Goal: Task Accomplishment & Management: Use online tool/utility

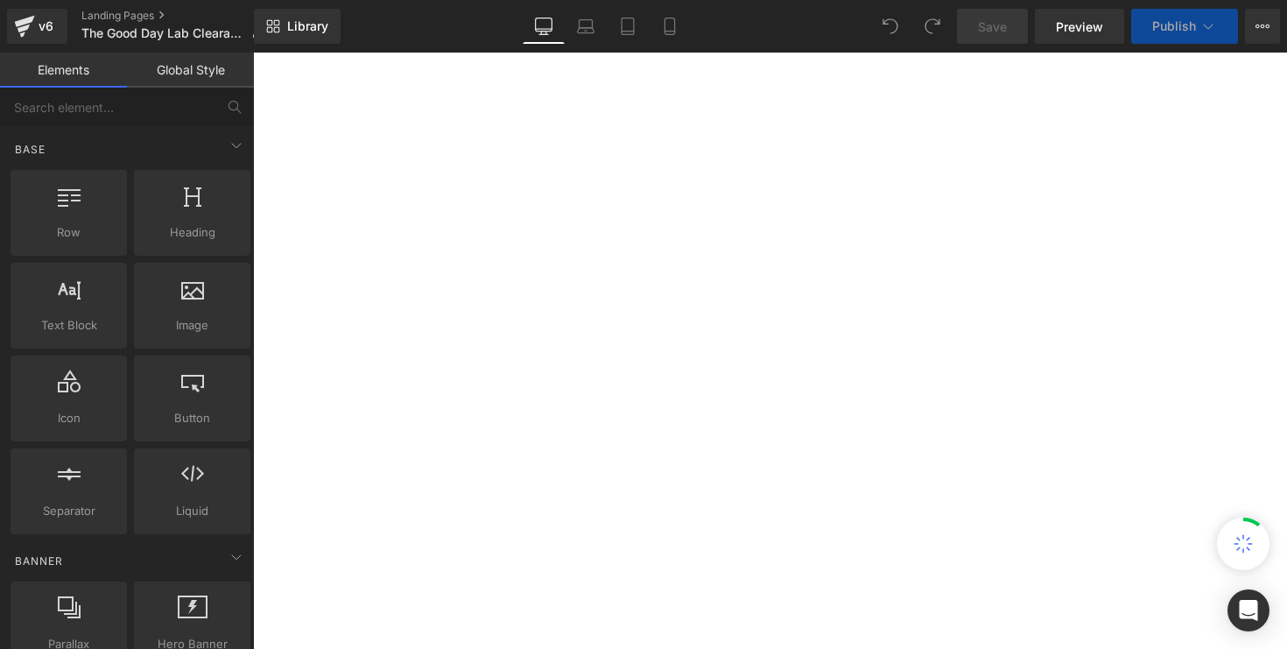
select select "10-11 Years"
select select "6-7 Years"
select select "12-13 Years"
select select "8-9 Years"
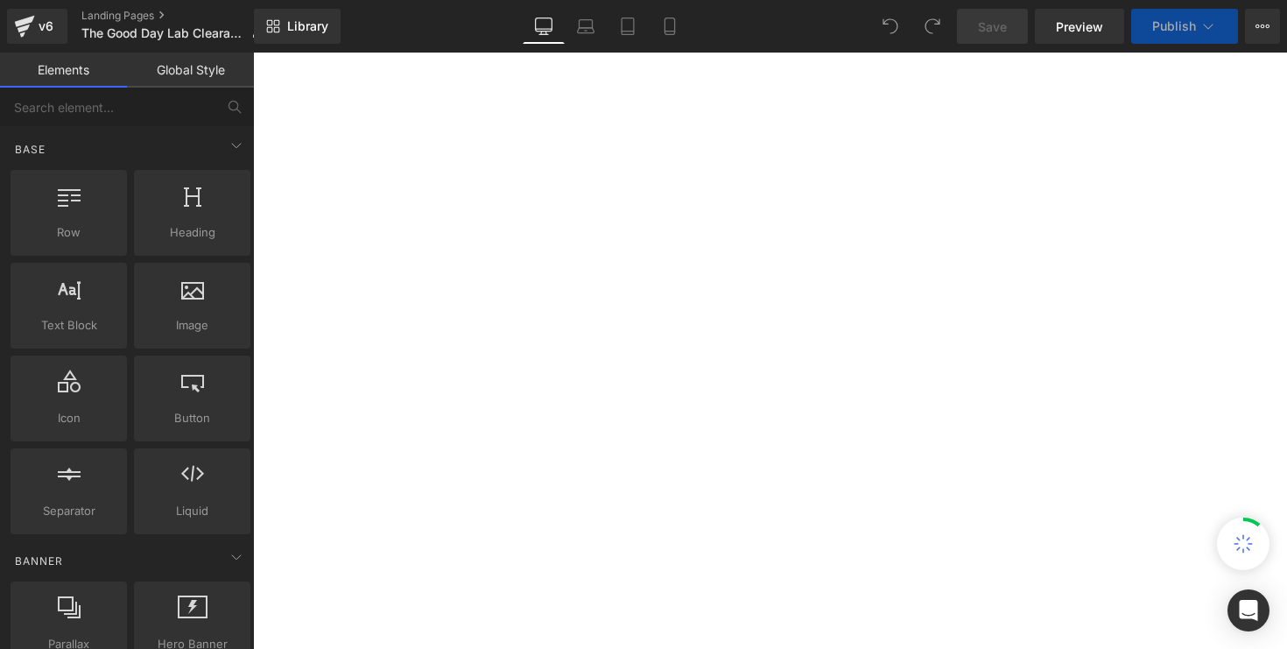
select select "6-7 Years"
select select "8-9 Years"
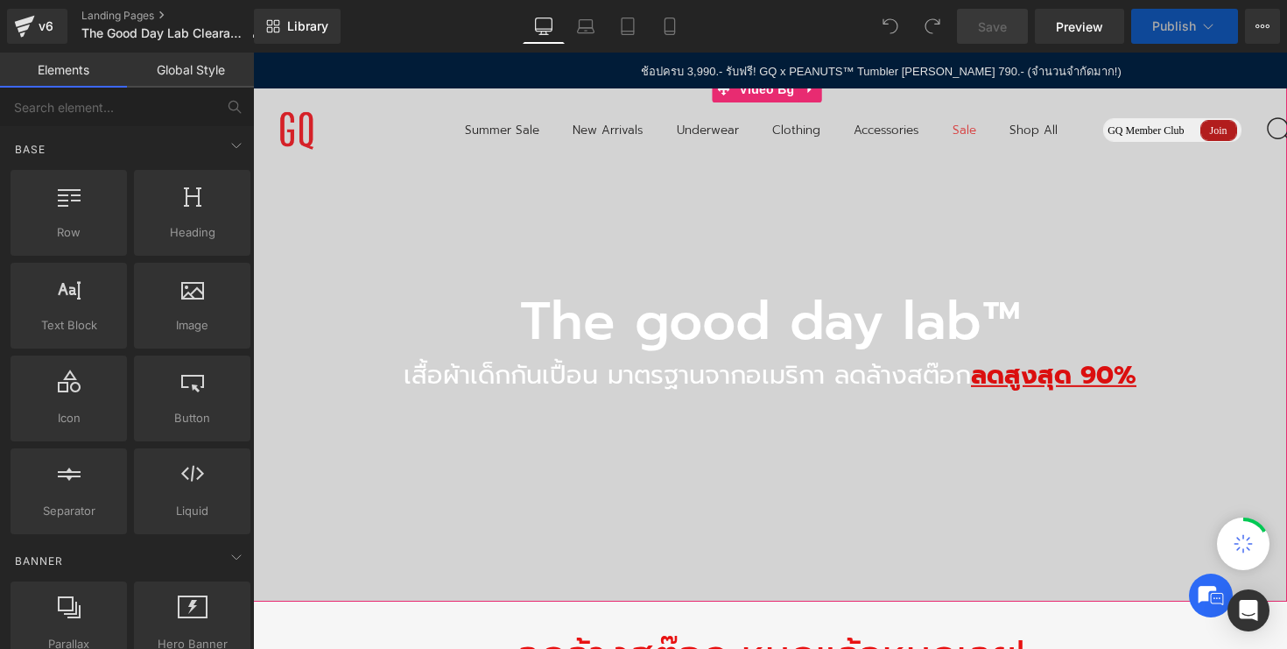
select select "12-13 Years"
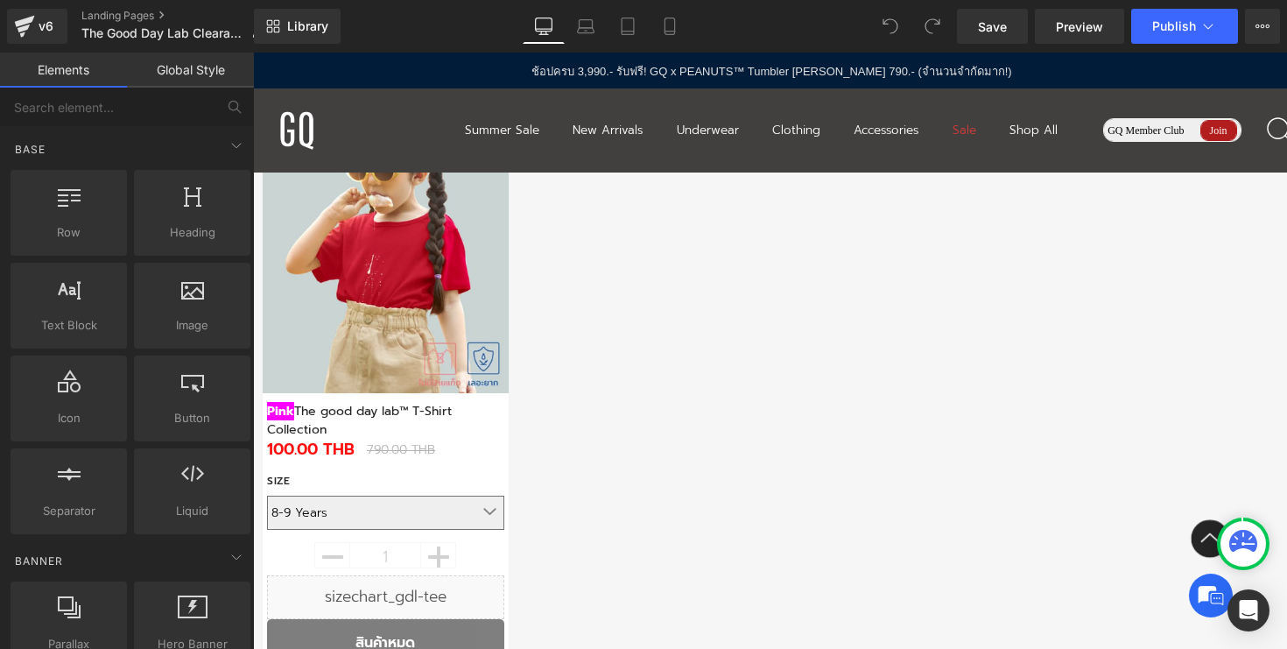
scroll to position [3184, 0]
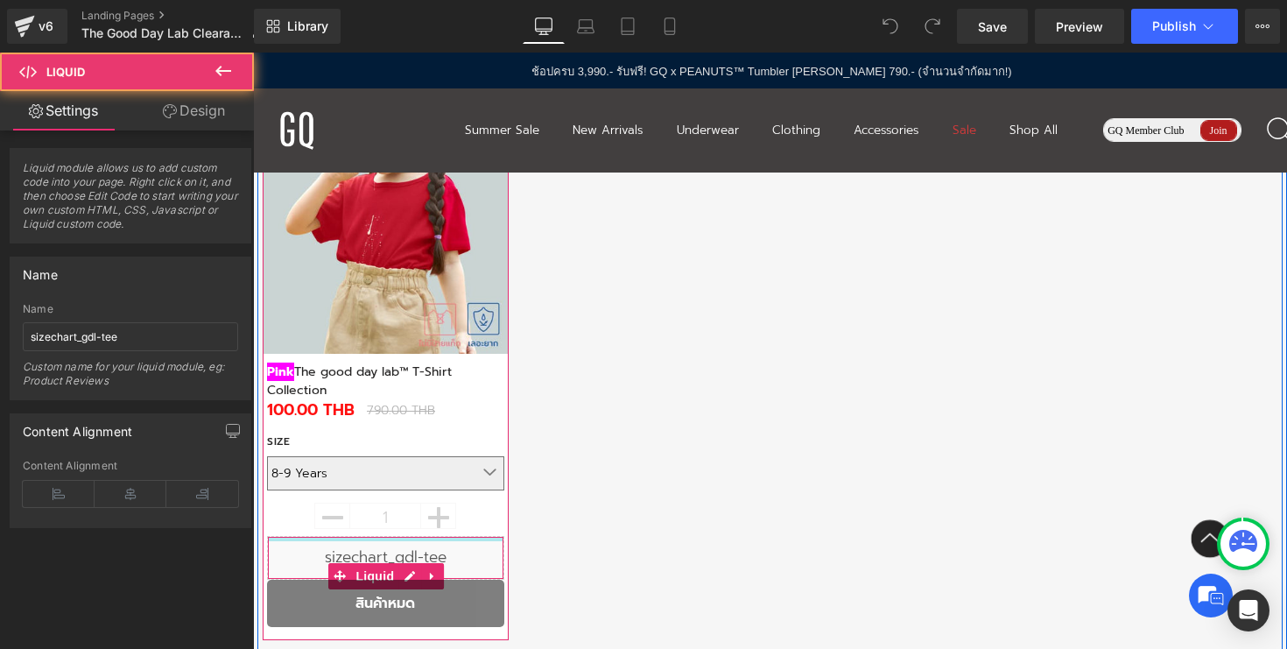
click at [489, 537] on div at bounding box center [386, 539] width 236 height 4
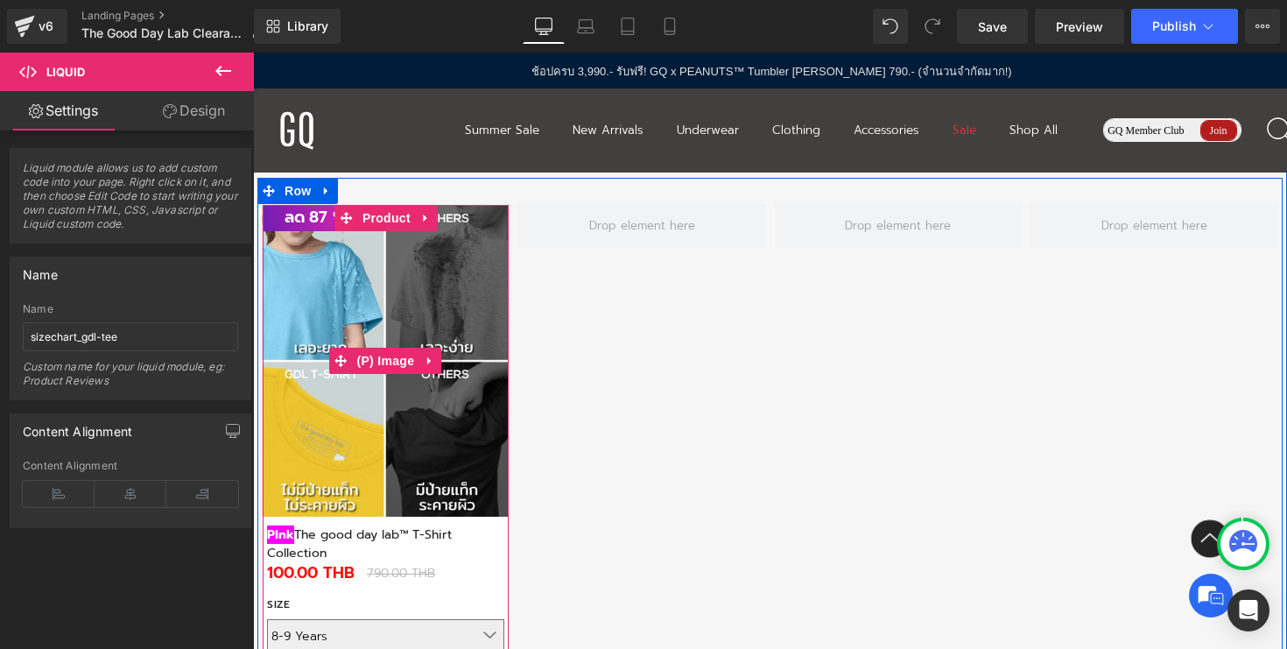
scroll to position [2902, 0]
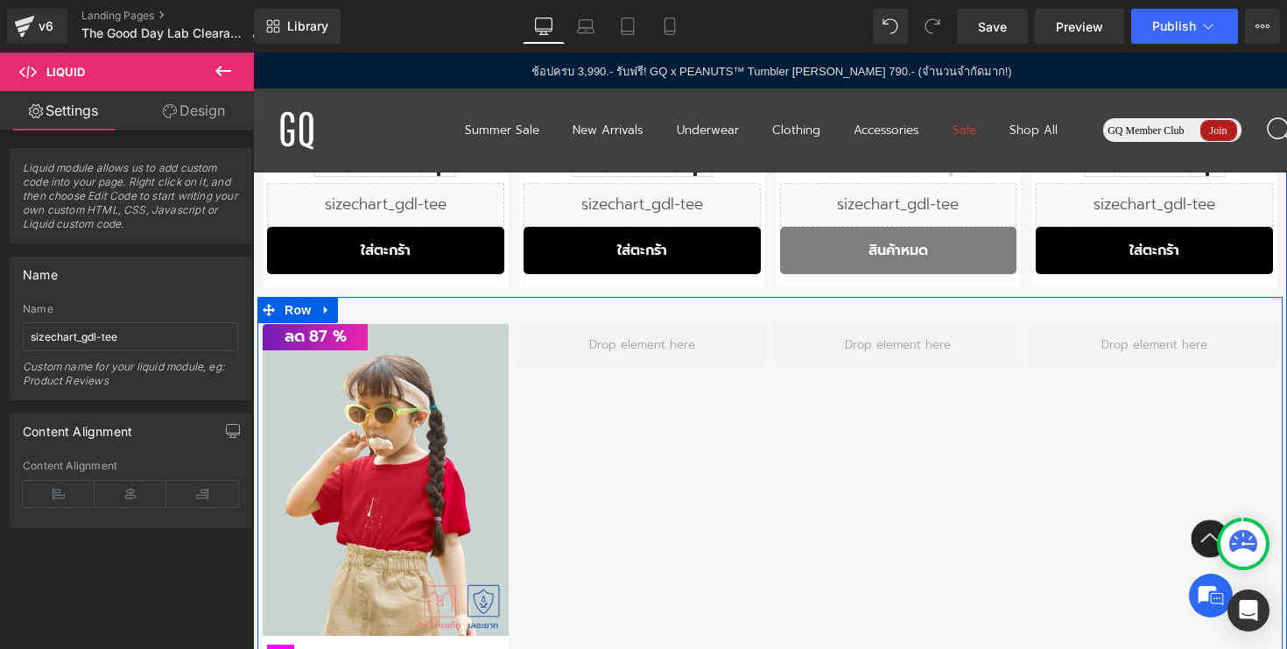
click at [378, 313] on div "ลด 87 %" at bounding box center [769, 614] width 1025 height 635
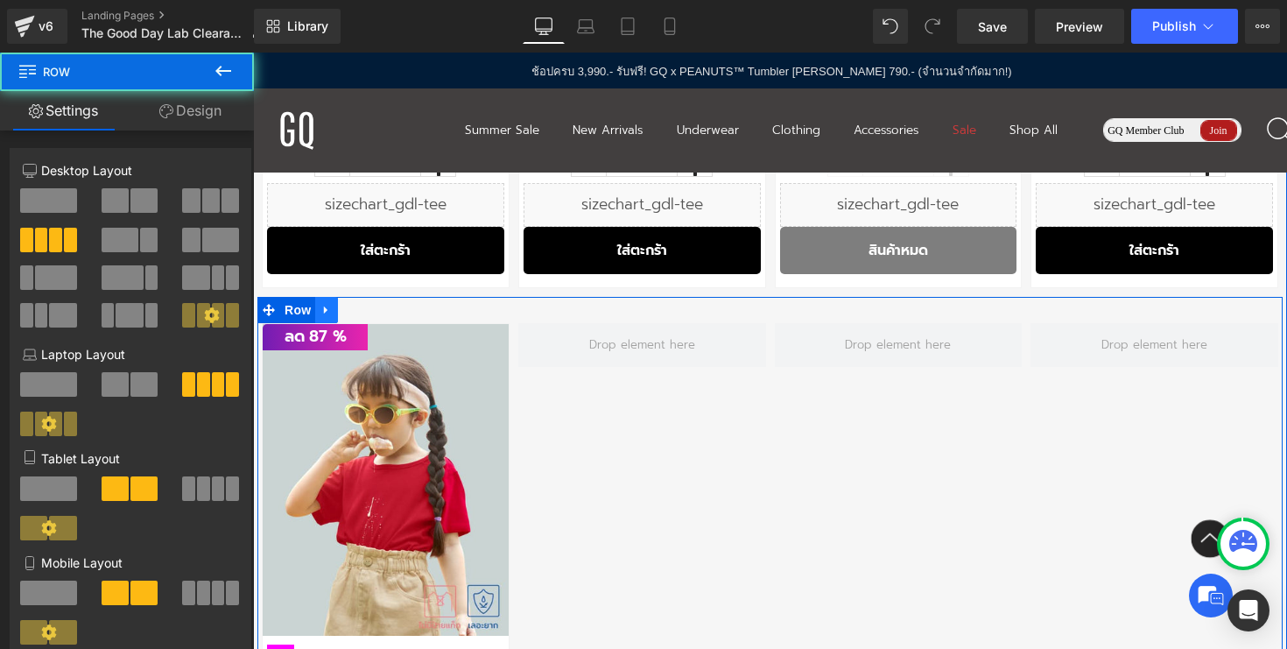
click at [324, 304] on icon at bounding box center [326, 310] width 12 height 13
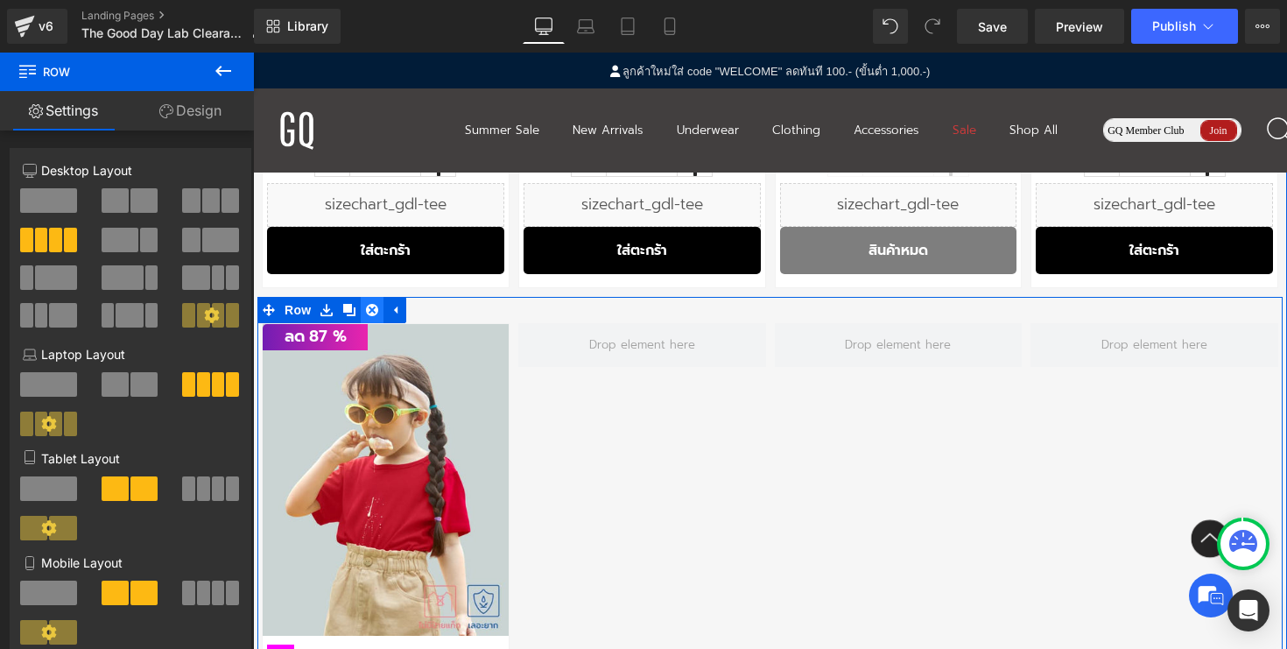
click at [366, 310] on icon at bounding box center [372, 310] width 12 height 12
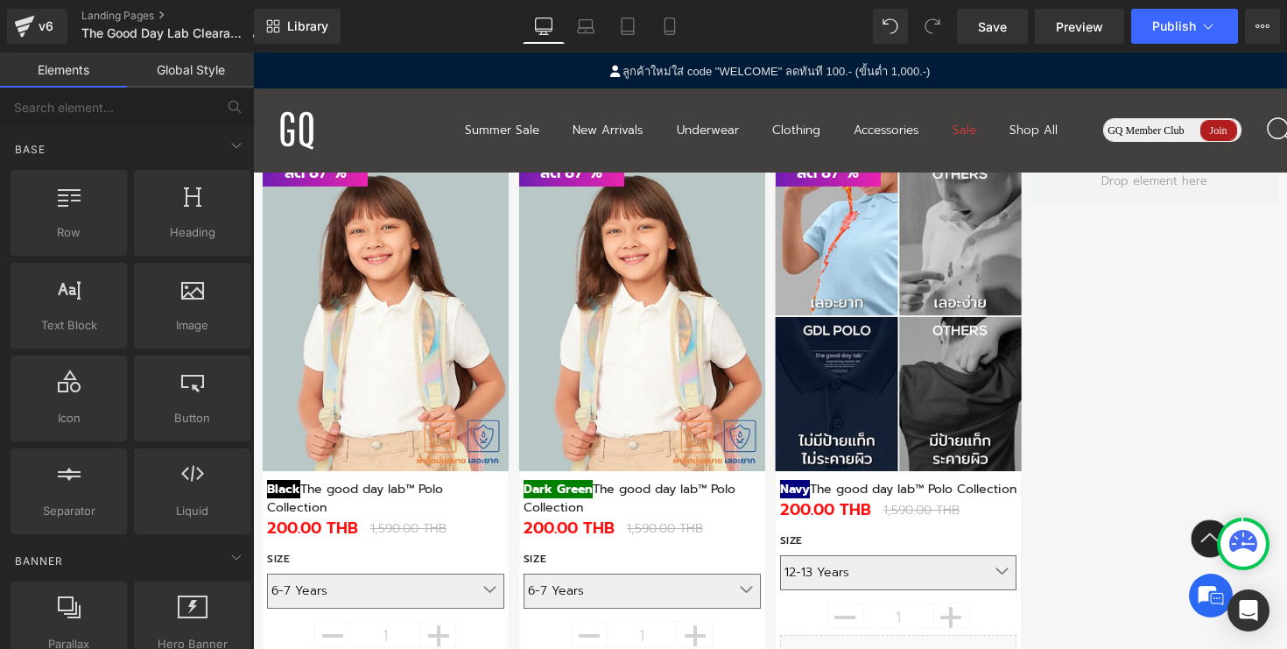
scroll to position [1496, 0]
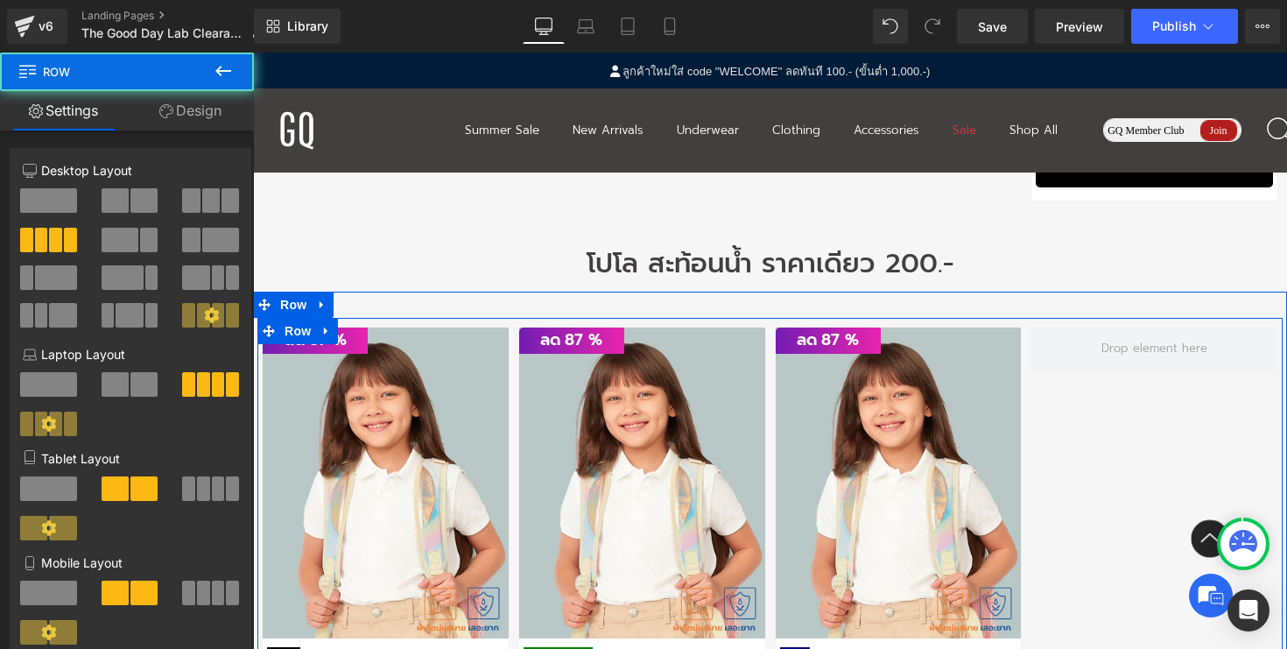
click at [1063, 429] on div "ลด 87 %" at bounding box center [769, 626] width 1025 height 617
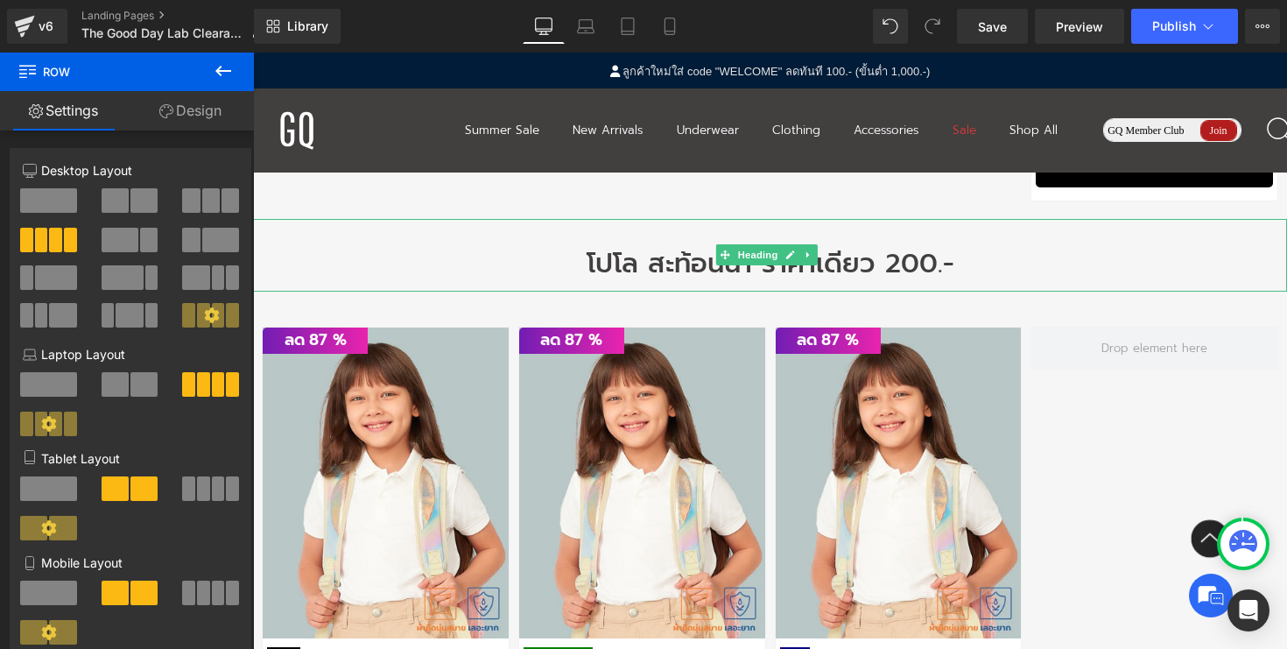
click at [282, 274] on h2 "โปโล สะท้อนน้ำ ราคาเดียว 200.-" at bounding box center [770, 264] width 1034 height 38
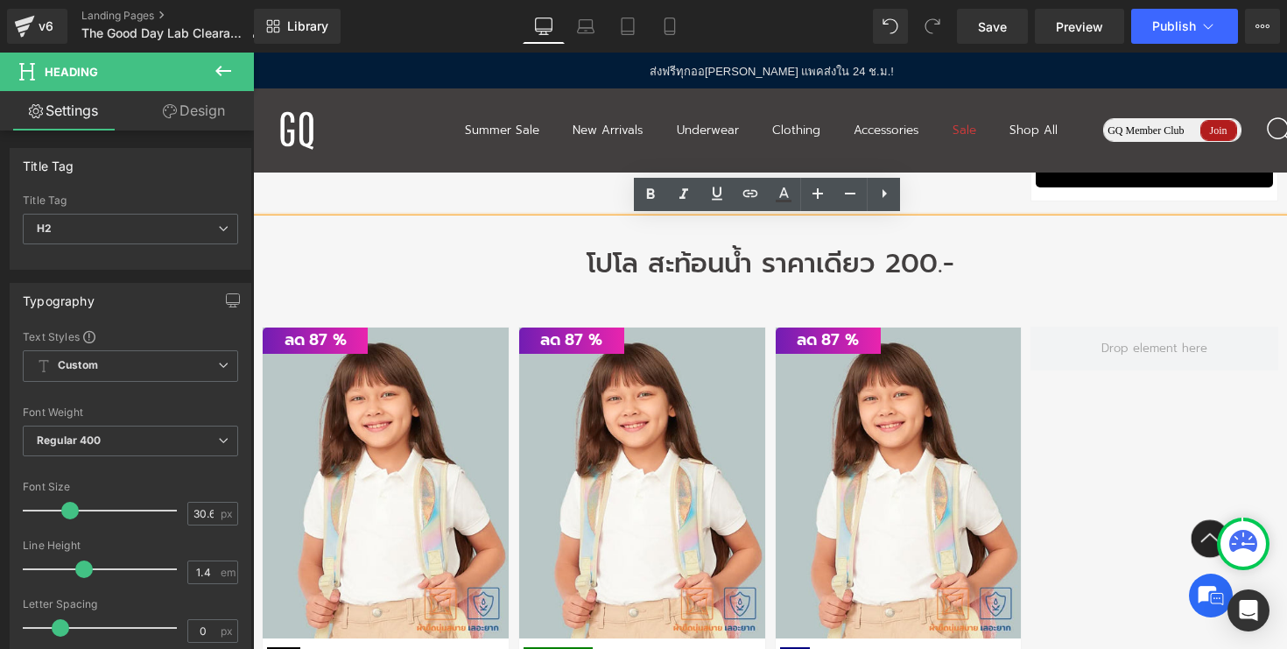
click at [340, 229] on div "โปโล สะท้อนน้ำ ราคาเดียว 200.-" at bounding box center [770, 255] width 1034 height 73
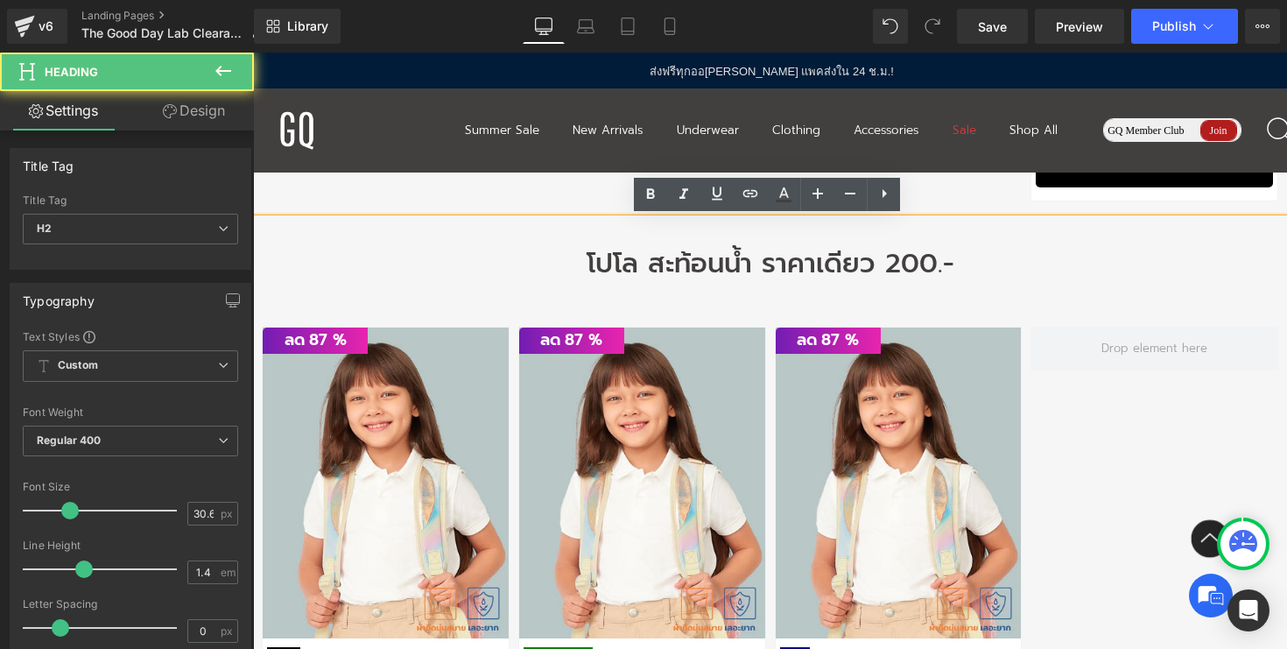
click at [368, 297] on div "ลด 87 %" at bounding box center [770, 618] width 1034 height 652
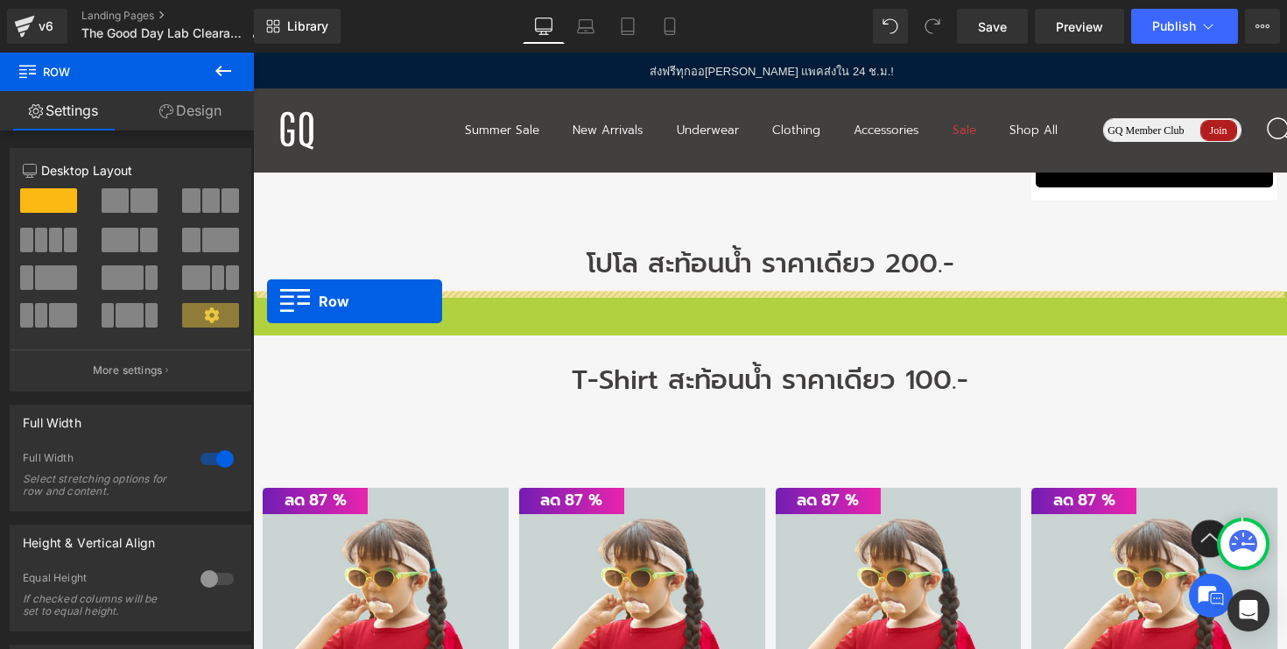
select select "6-7 Years"
select select "12-13 Years"
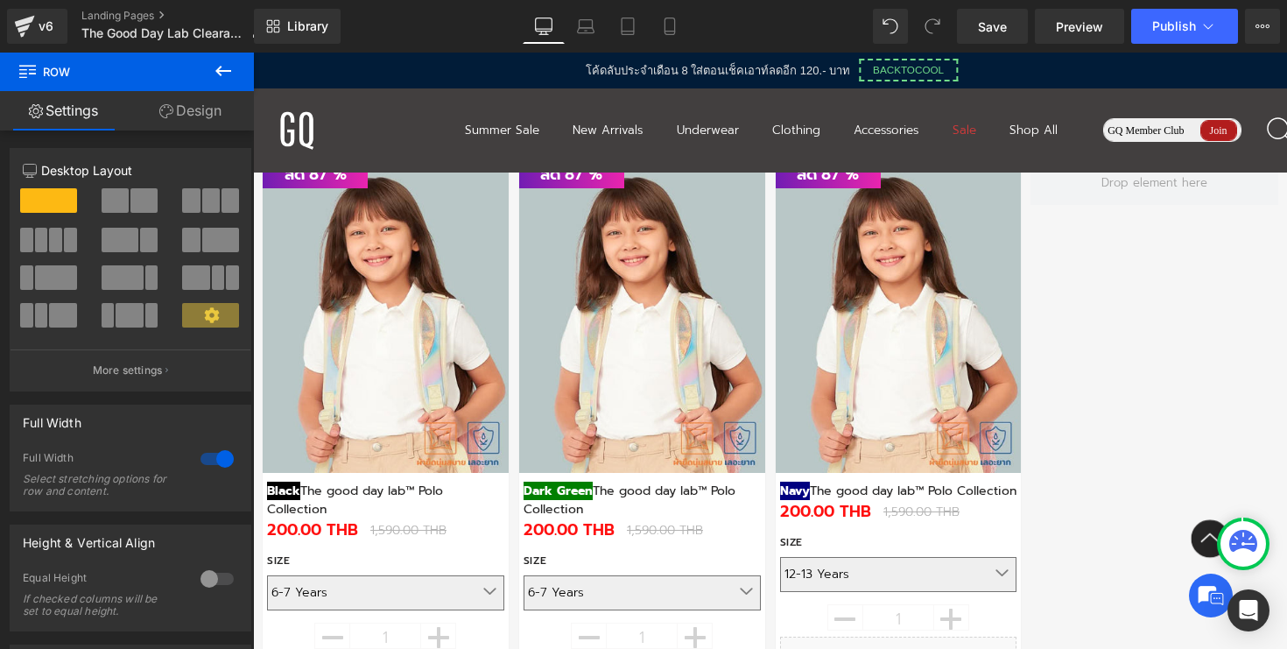
scroll to position [1596, 0]
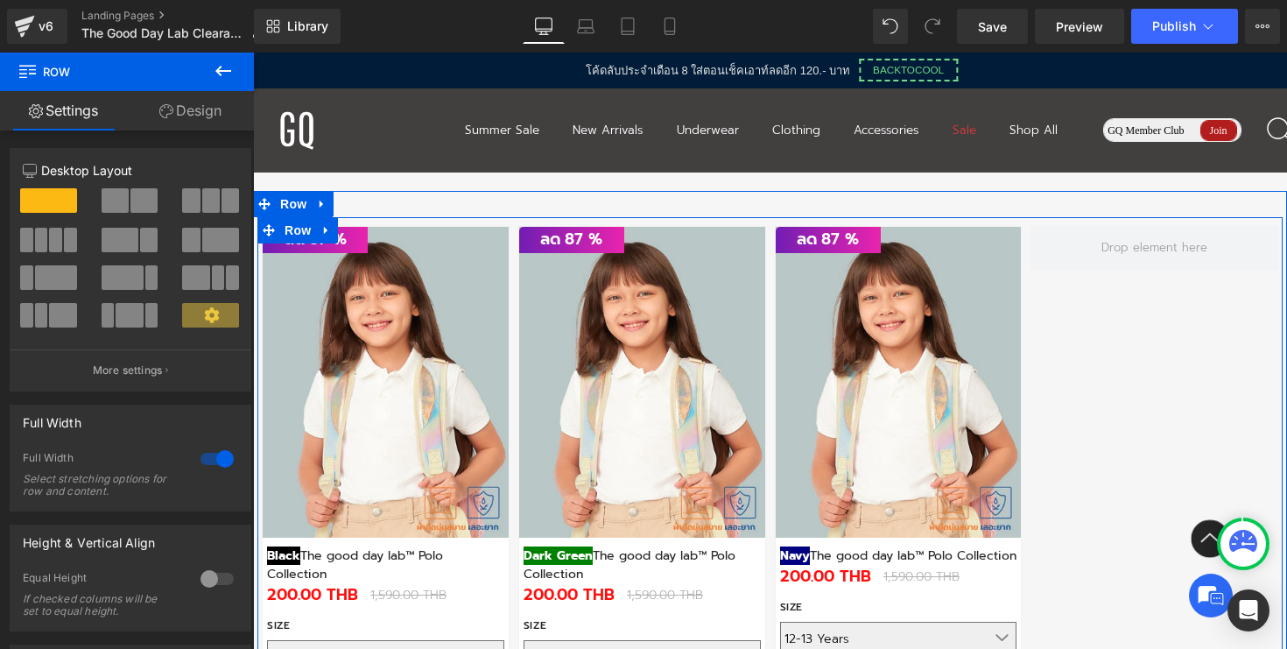
click at [765, 300] on div "ลด 87" at bounding box center [642, 526] width 257 height 600
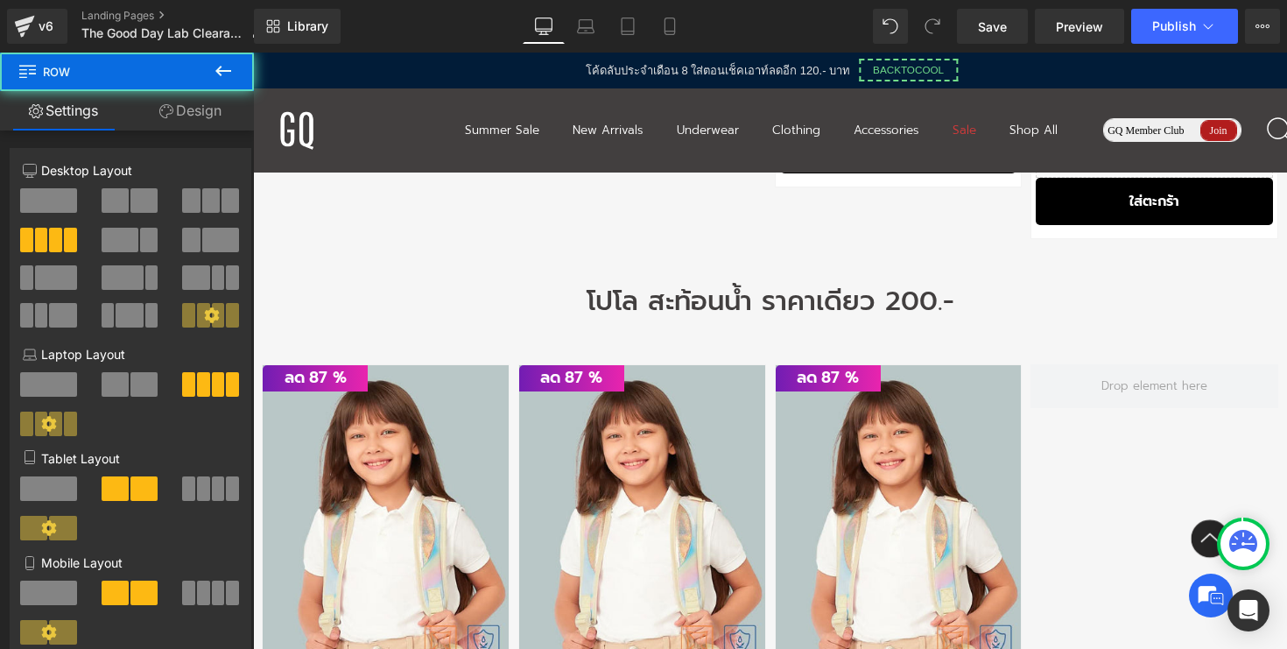
scroll to position [1432, 0]
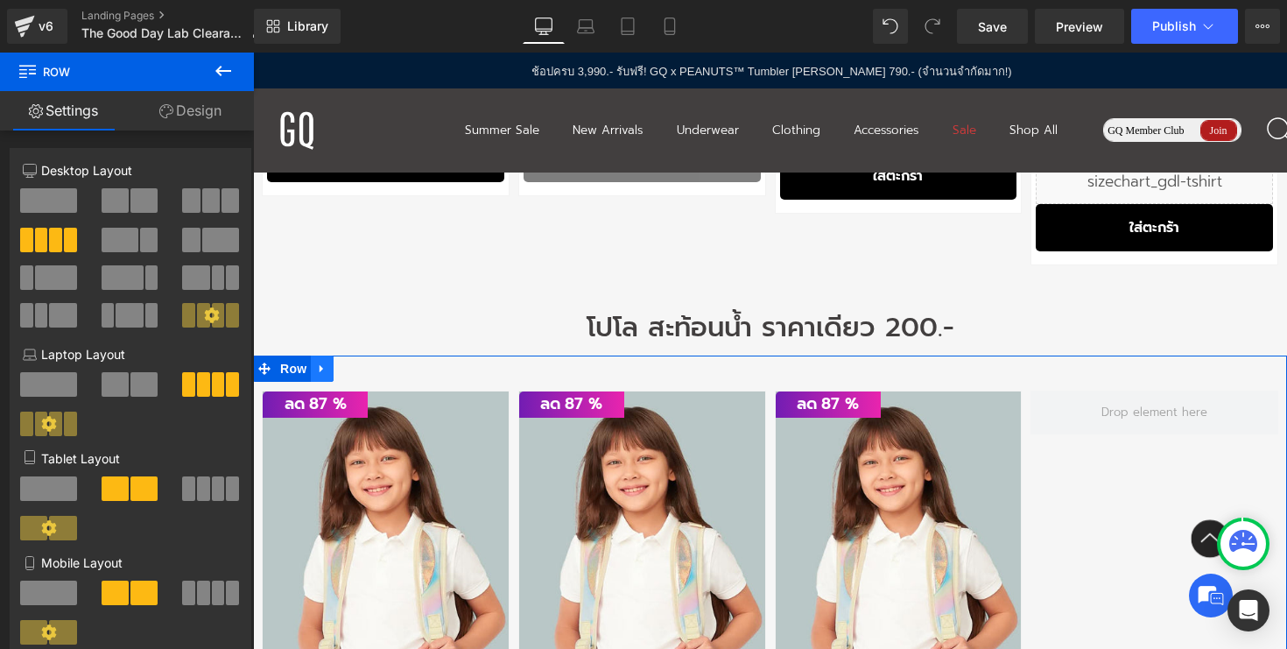
click at [320, 372] on icon at bounding box center [322, 368] width 12 height 13
click at [362, 369] on icon at bounding box center [368, 368] width 12 height 12
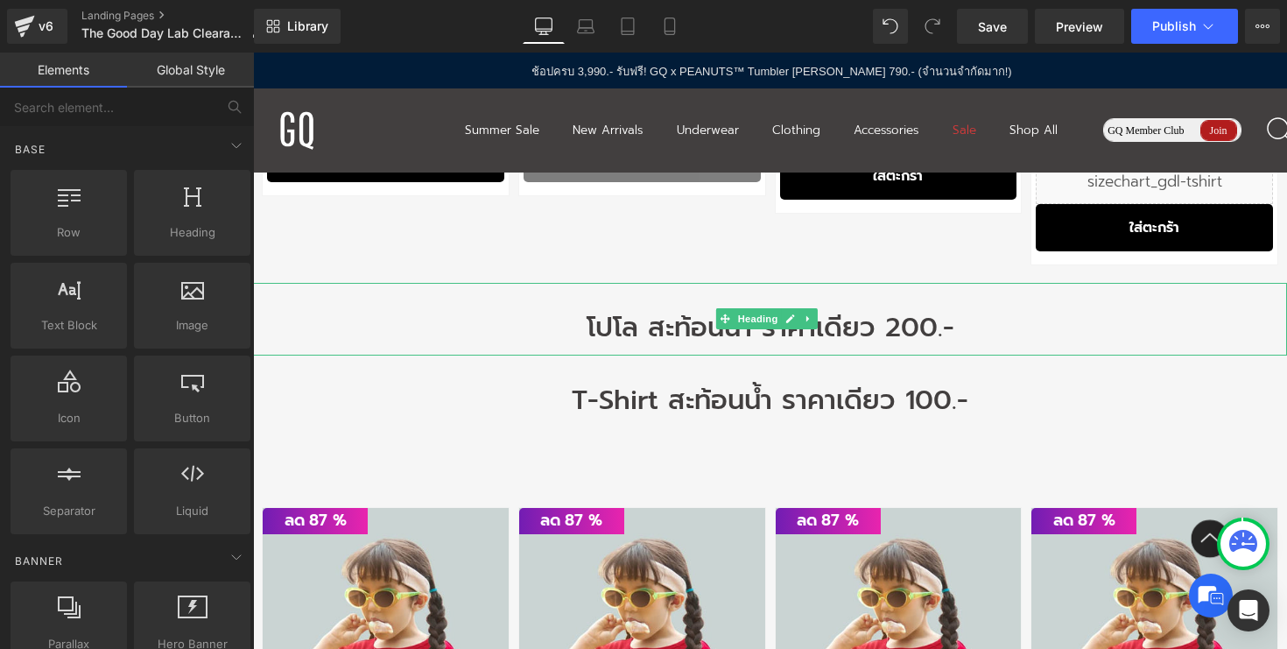
click at [1006, 321] on h2 "โปโล สะท้อนน้ำ ราคาเดียว 200.-" at bounding box center [770, 328] width 1034 height 38
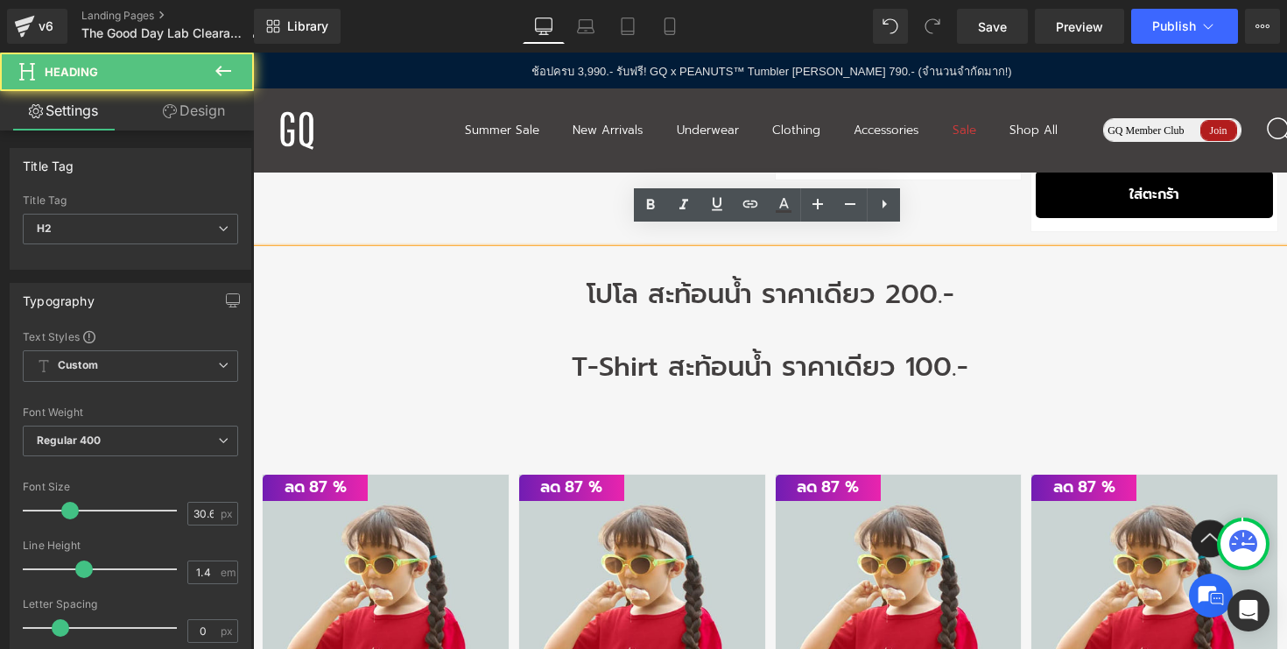
scroll to position [1485, 0]
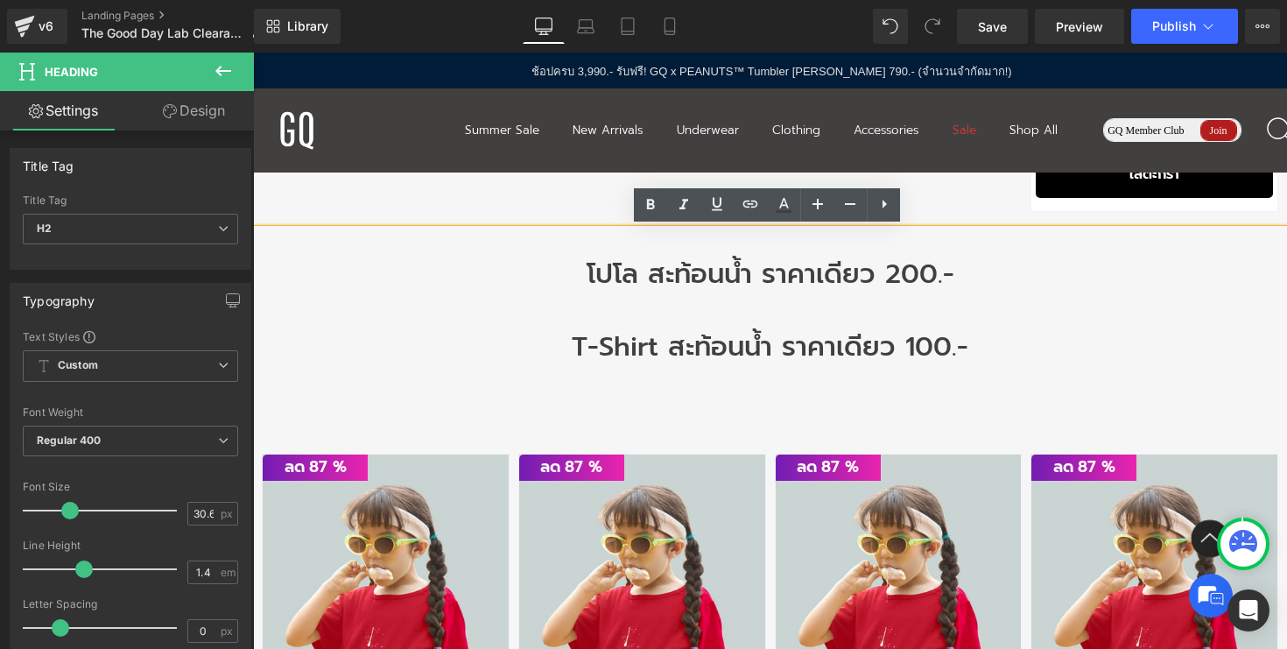
click at [949, 275] on h2 "โปโล สะท้อนน้ำ ราคาเดียว 200.-" at bounding box center [770, 275] width 1034 height 38
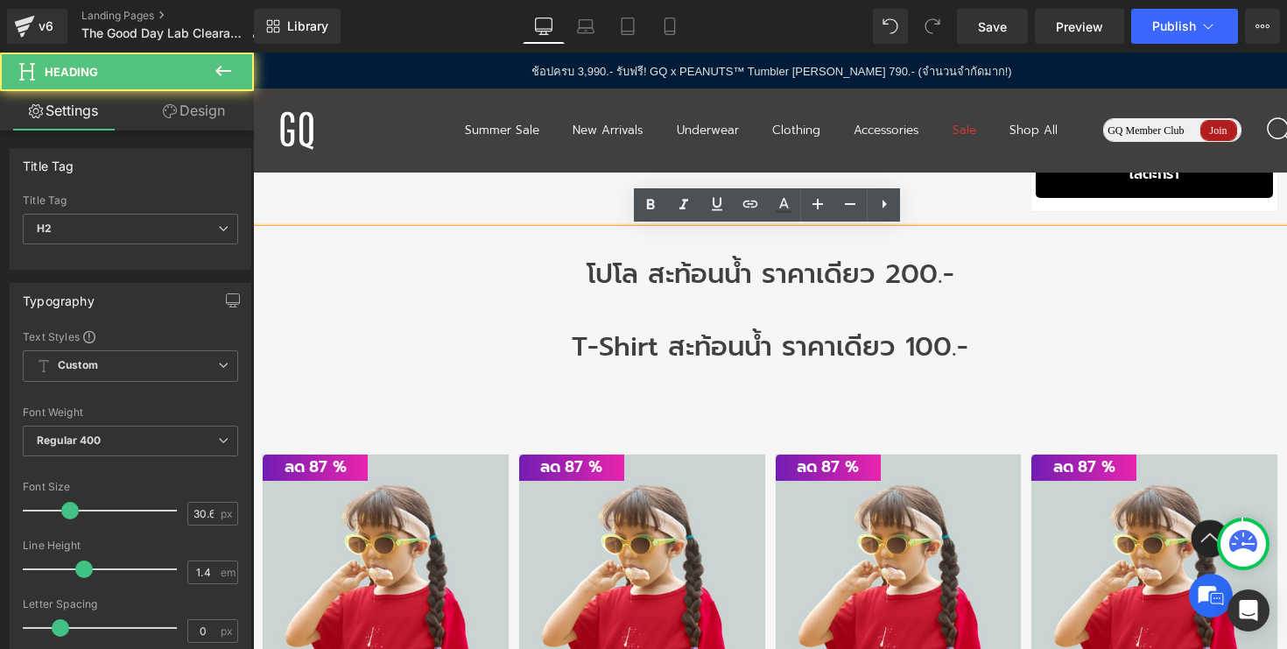
click at [971, 342] on h2 "T-Shirt สะท้อนน้ำ ราคาเดียว 100.-" at bounding box center [770, 347] width 1034 height 38
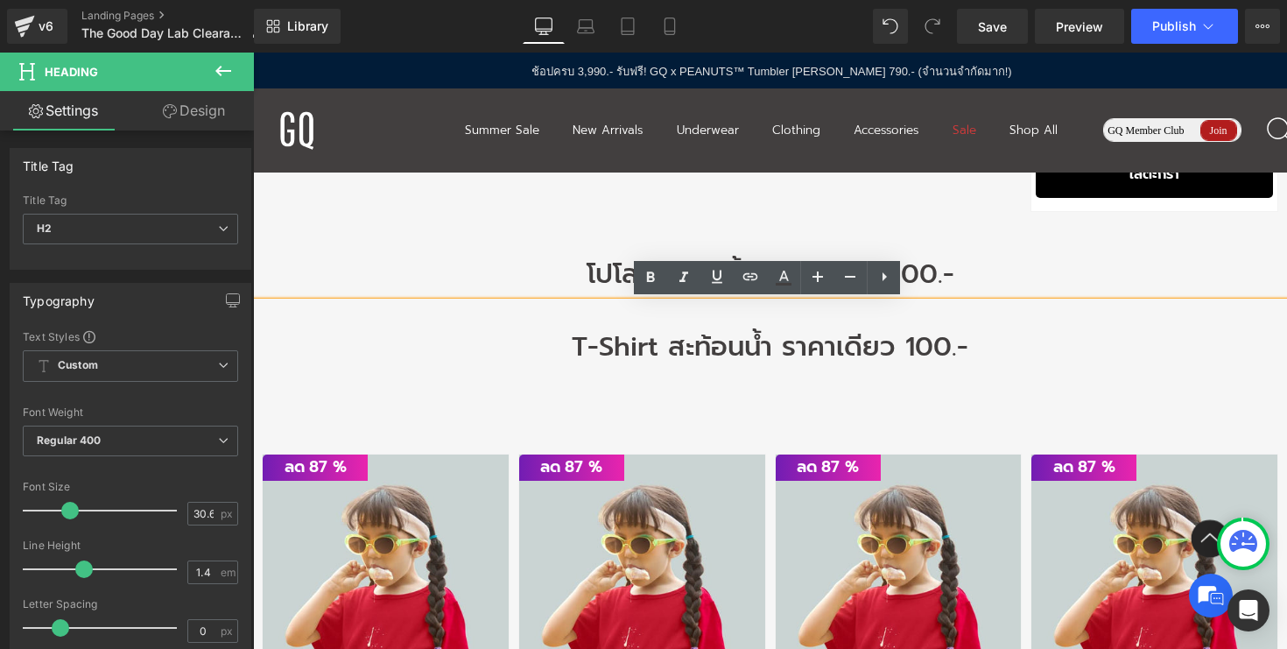
click at [638, 370] on div "T-Shirt สะท้อนน้ำ ราคาเดียว 100.-" at bounding box center [770, 338] width 1034 height 73
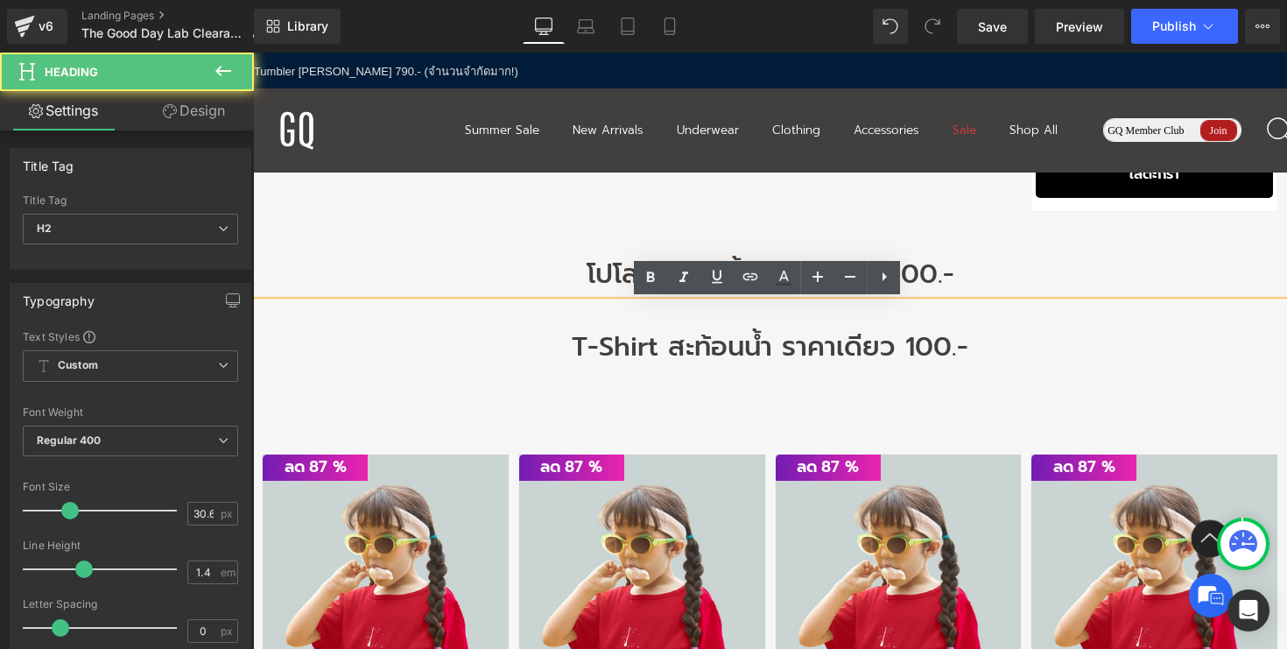
click at [713, 348] on h2 "T-Shirt สะท้อนน้ำ ราคาเดียว 100.-" at bounding box center [770, 347] width 1034 height 38
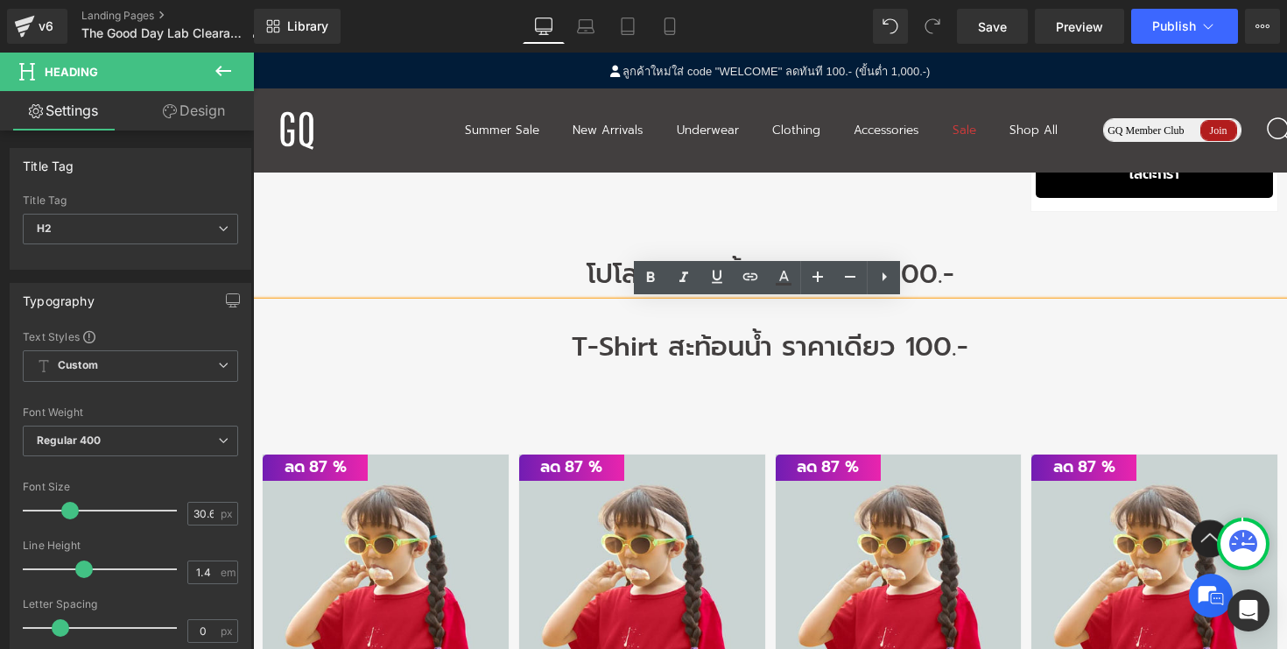
click at [584, 279] on h2 "โปโล สะท้อนน้ำ ราคาเดียว 200.-" at bounding box center [770, 275] width 1034 height 38
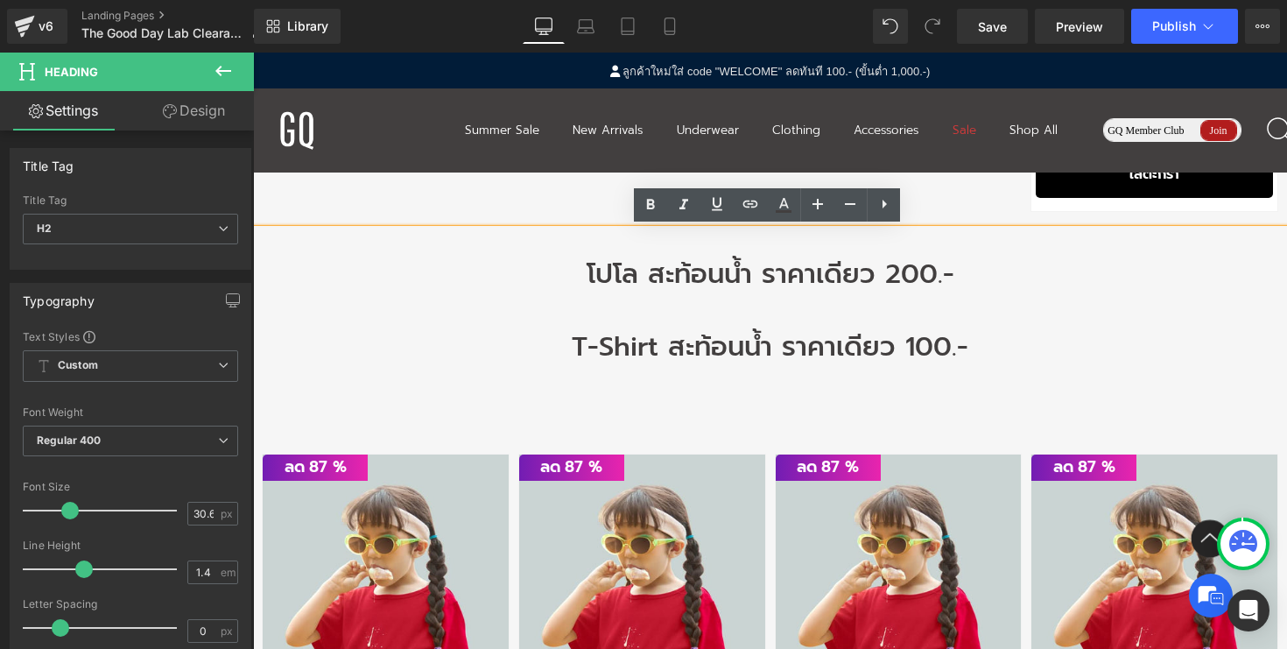
click at [760, 350] on h2 "T-Shirt สะท้อนน้ำ ราคาเดียว 100.-" at bounding box center [770, 347] width 1034 height 38
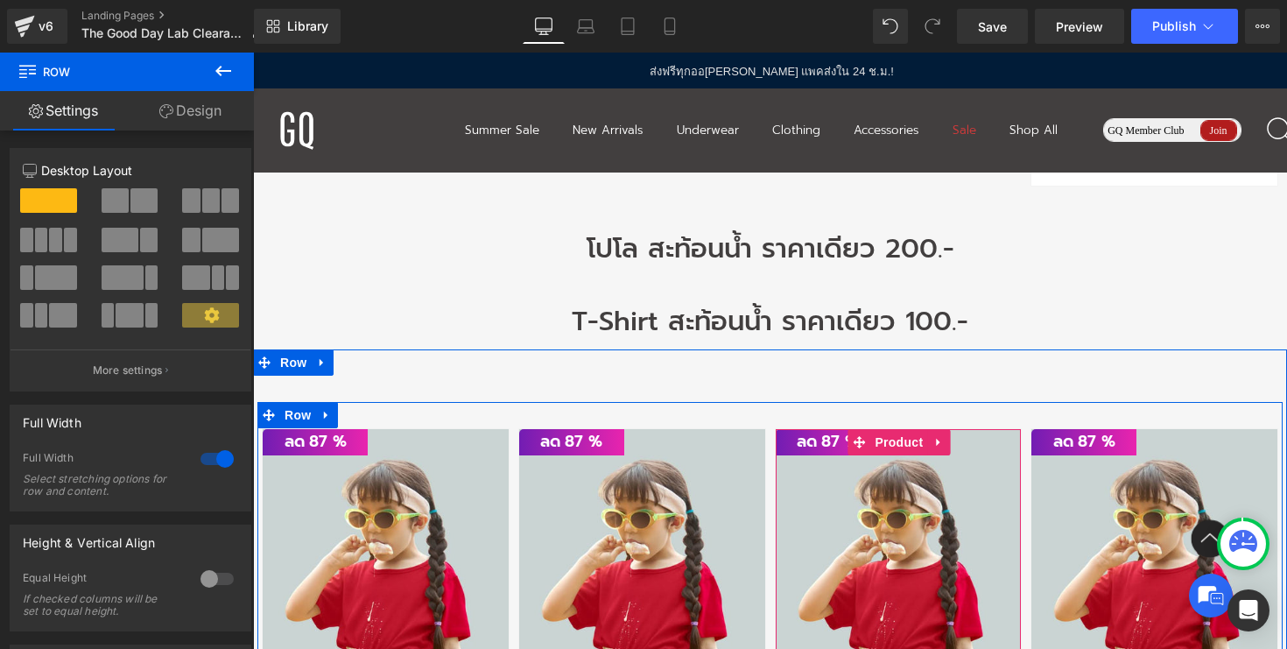
scroll to position [1476, 0]
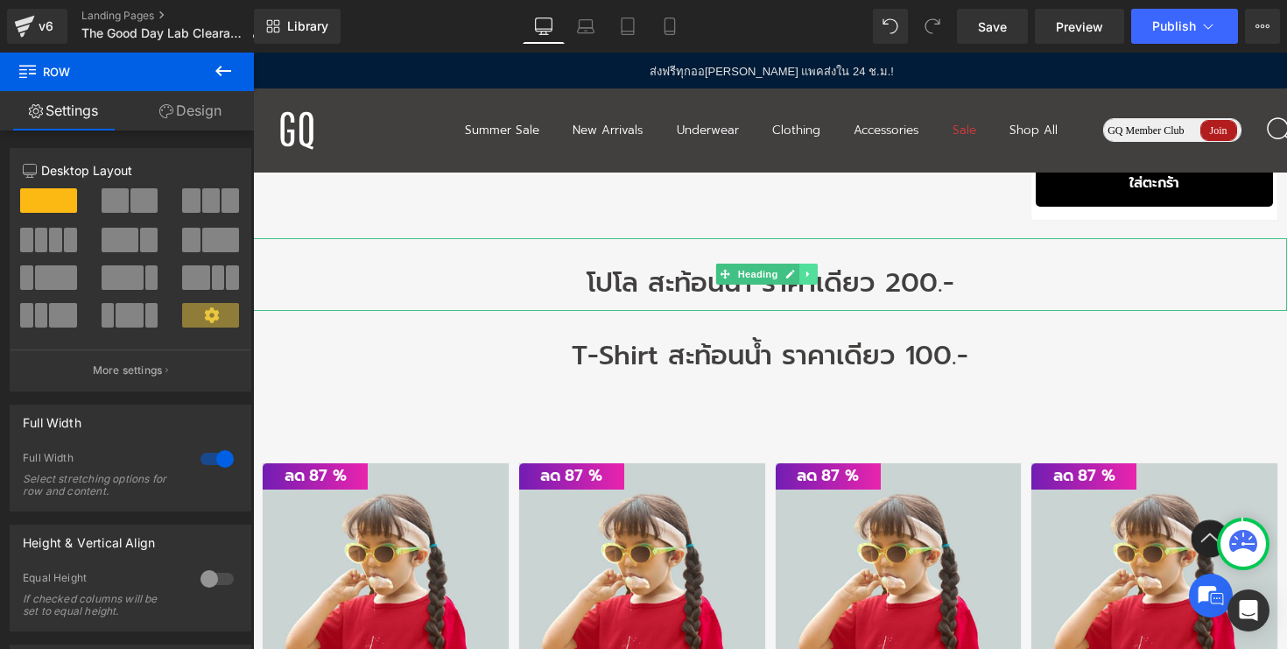
click at [812, 269] on icon at bounding box center [809, 274] width 10 height 11
click at [816, 271] on icon at bounding box center [818, 275] width 10 height 10
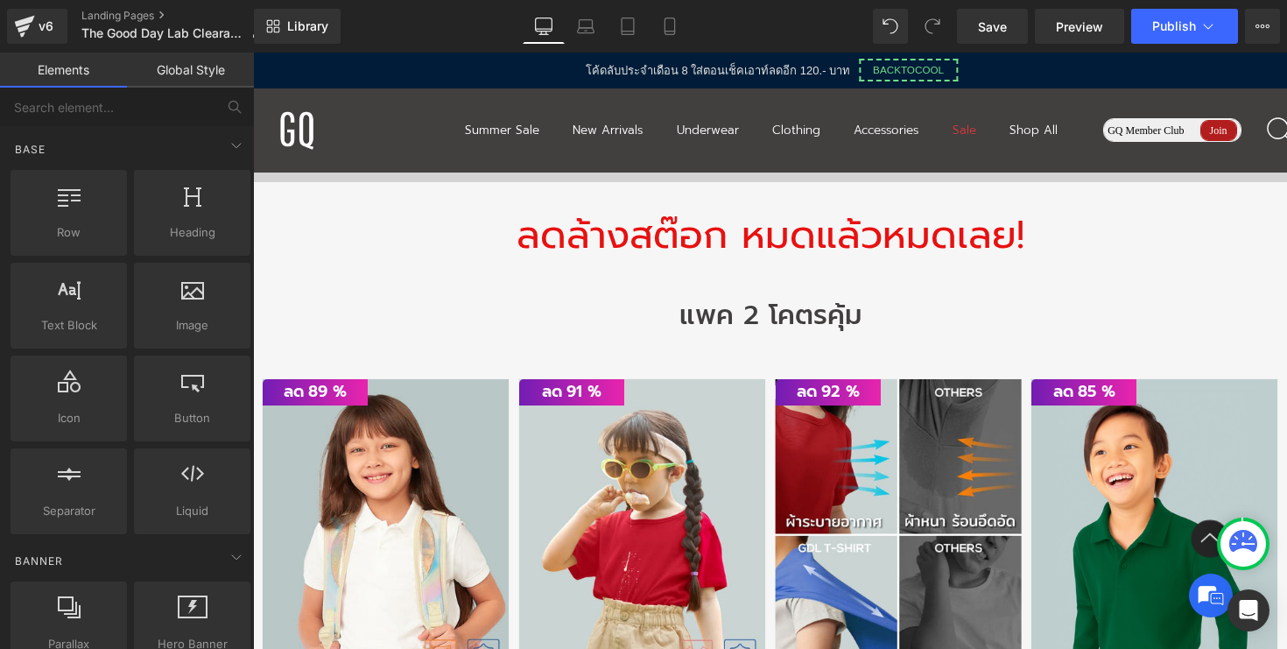
scroll to position [892, 0]
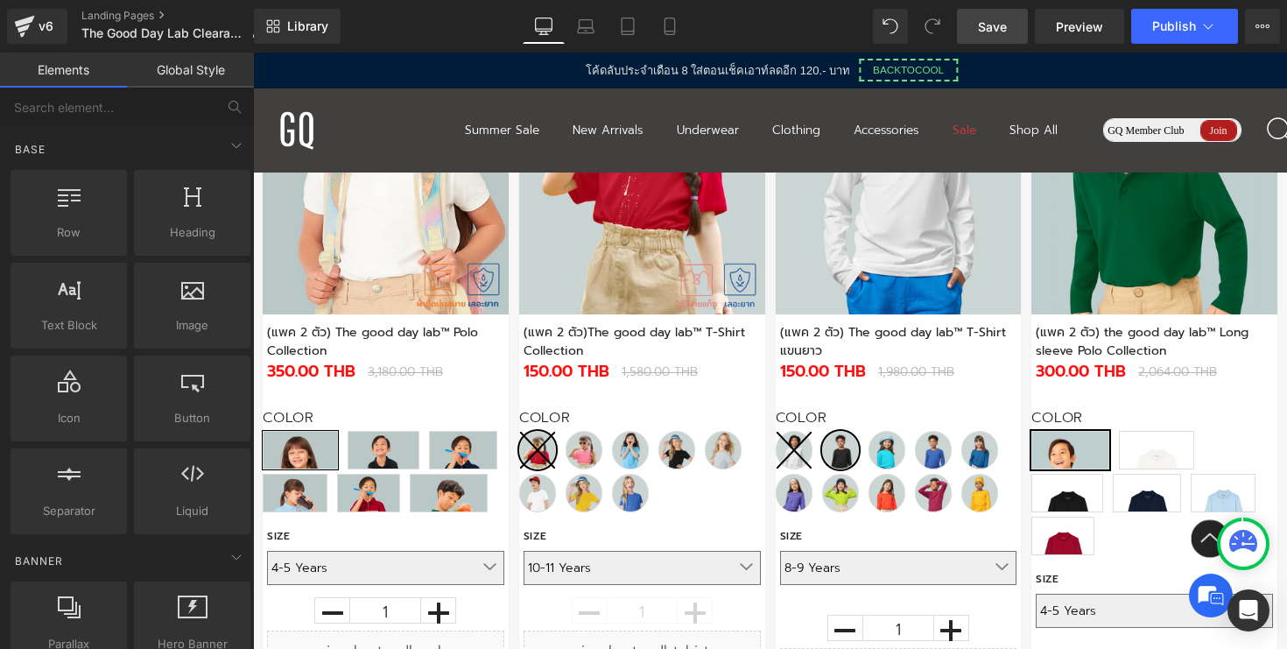
click at [977, 25] on link "Save" at bounding box center [992, 26] width 71 height 35
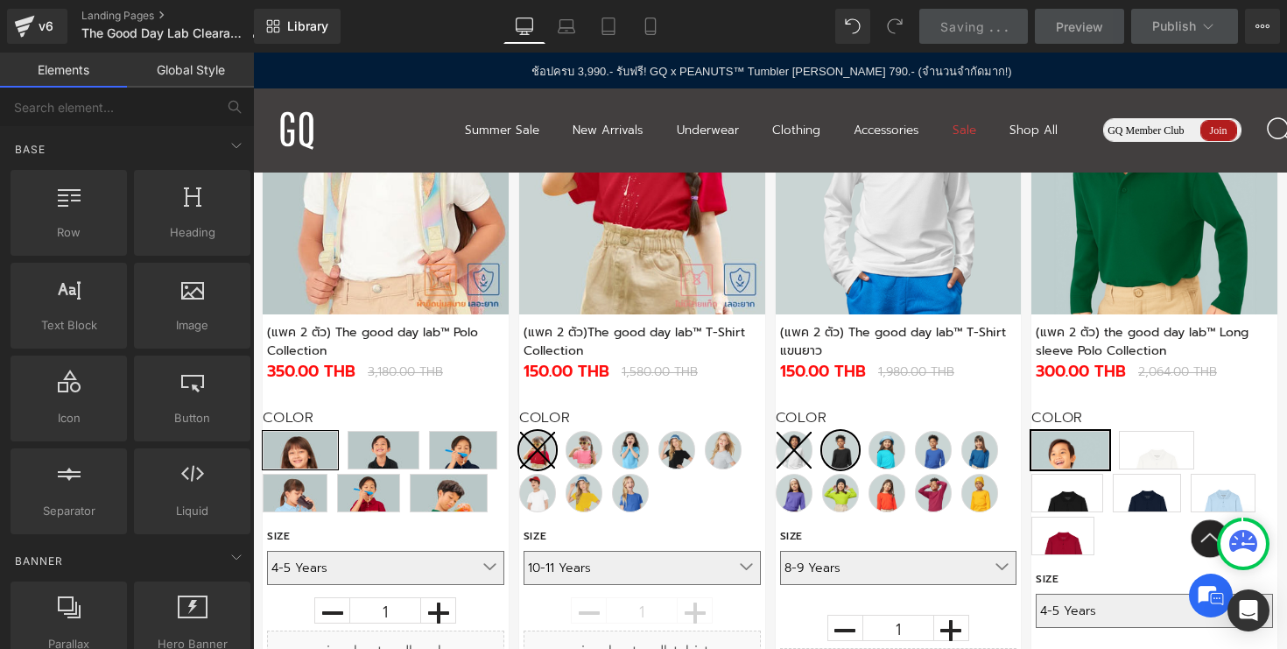
scroll to position [989, 0]
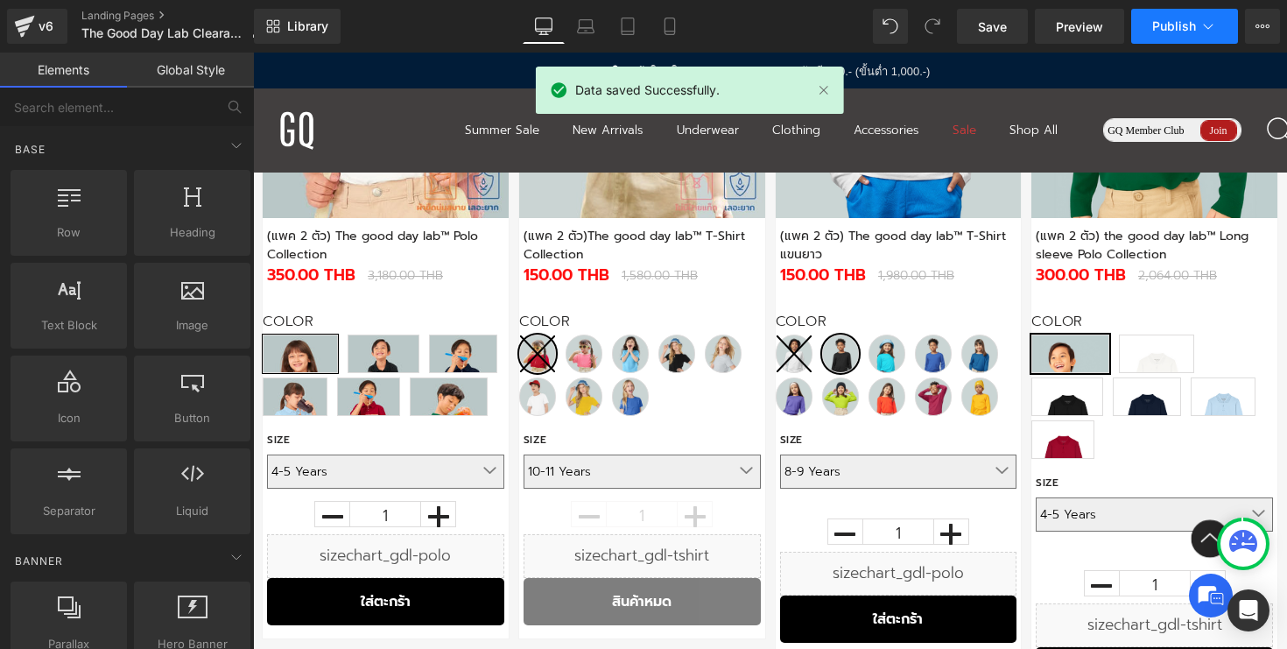
click at [1173, 19] on span "Publish" at bounding box center [1174, 26] width 44 height 14
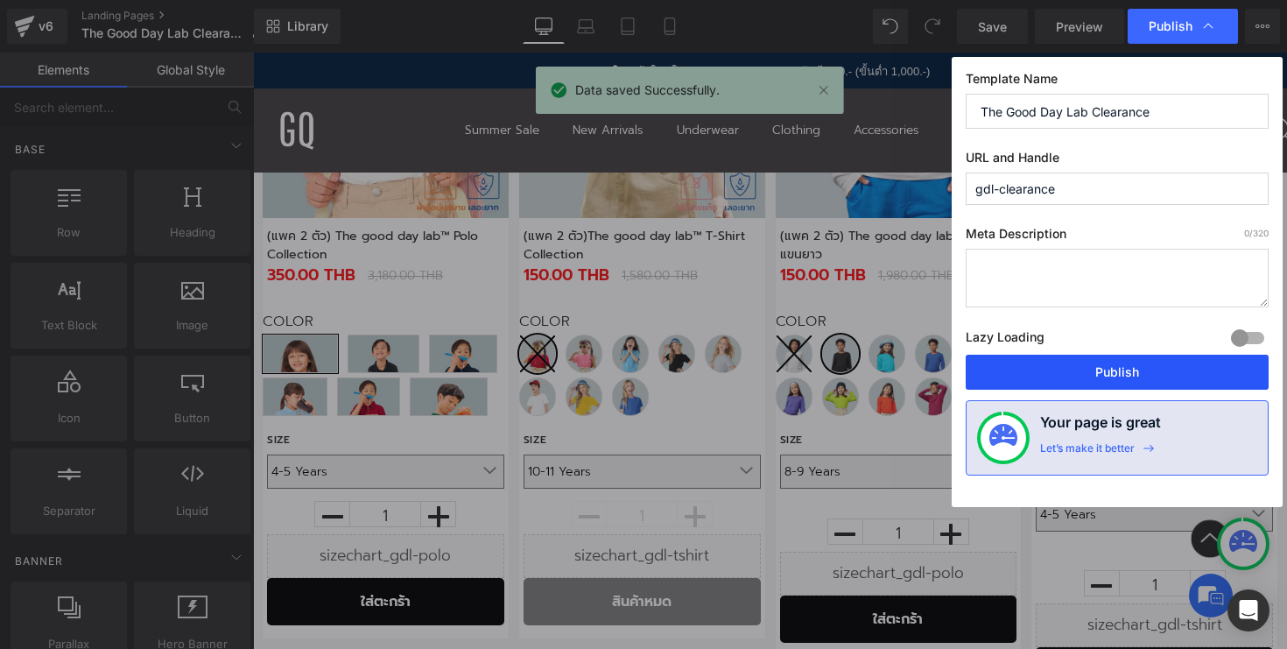
click at [1063, 367] on button "Publish" at bounding box center [1117, 372] width 303 height 35
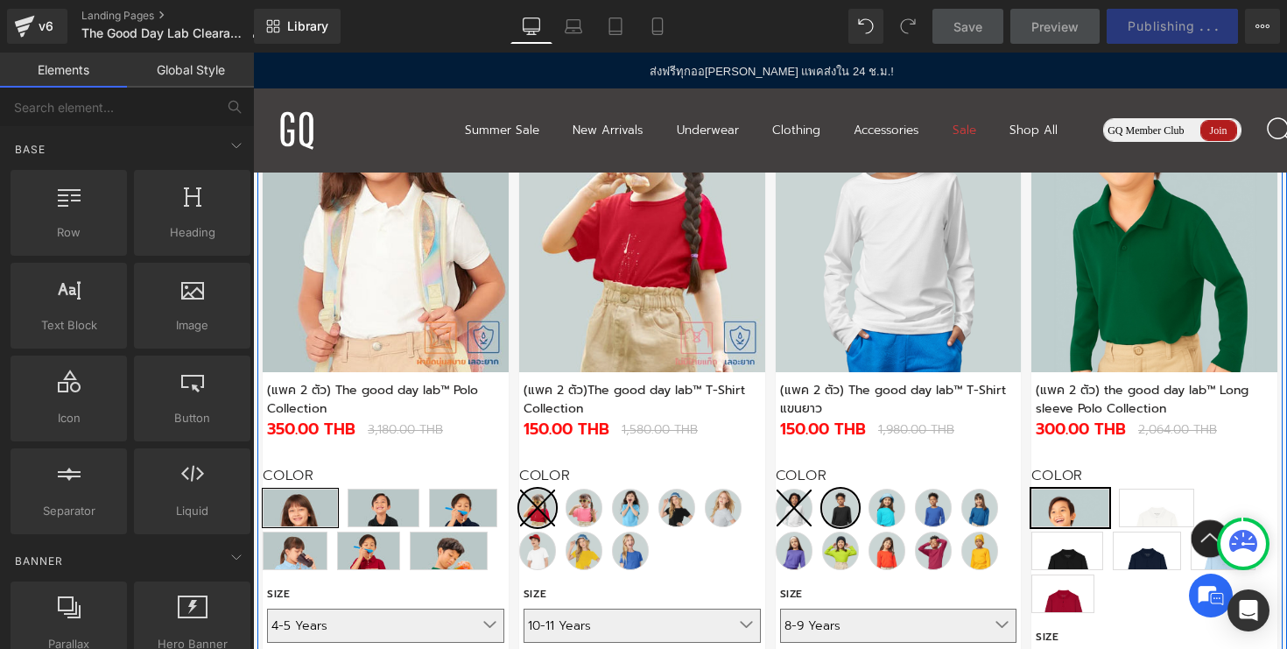
scroll to position [846, 0]
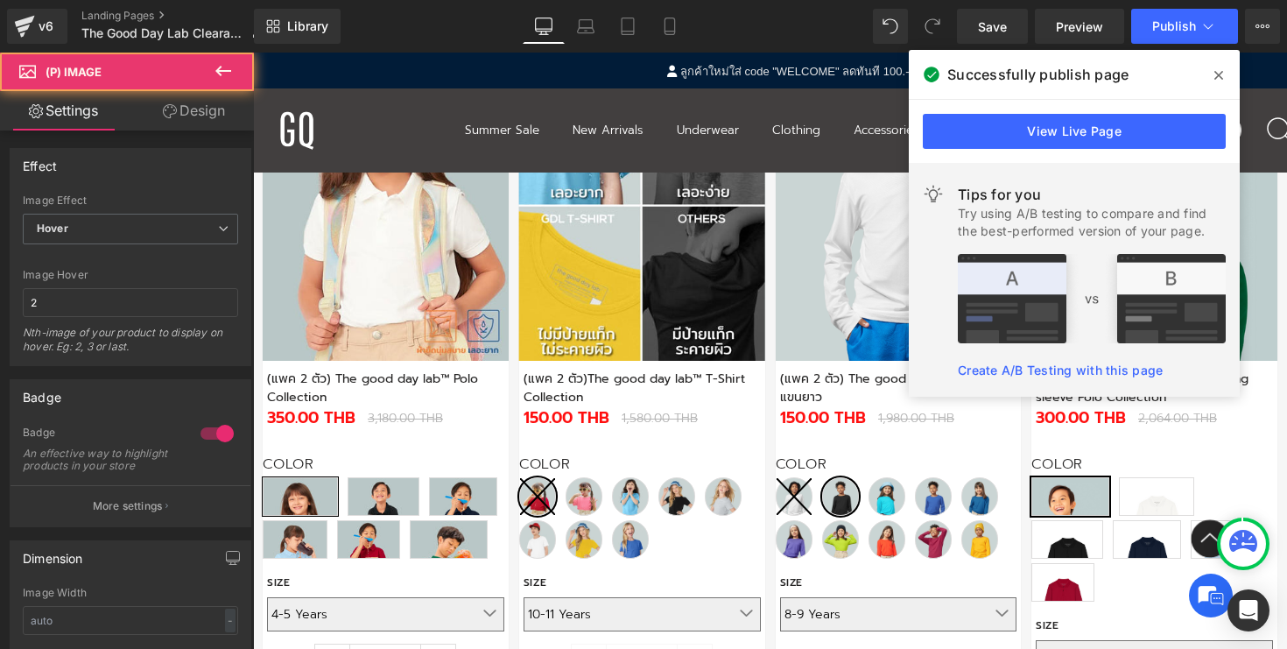
click at [605, 330] on img at bounding box center [642, 206] width 246 height 312
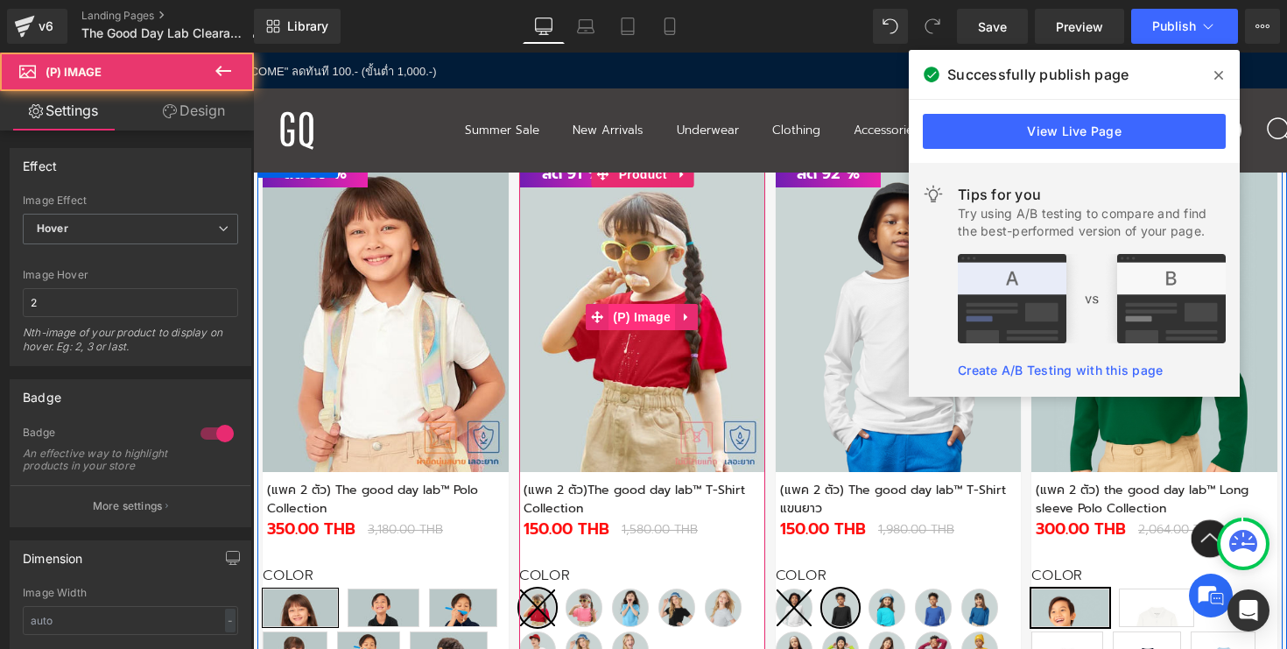
scroll to position [605, 0]
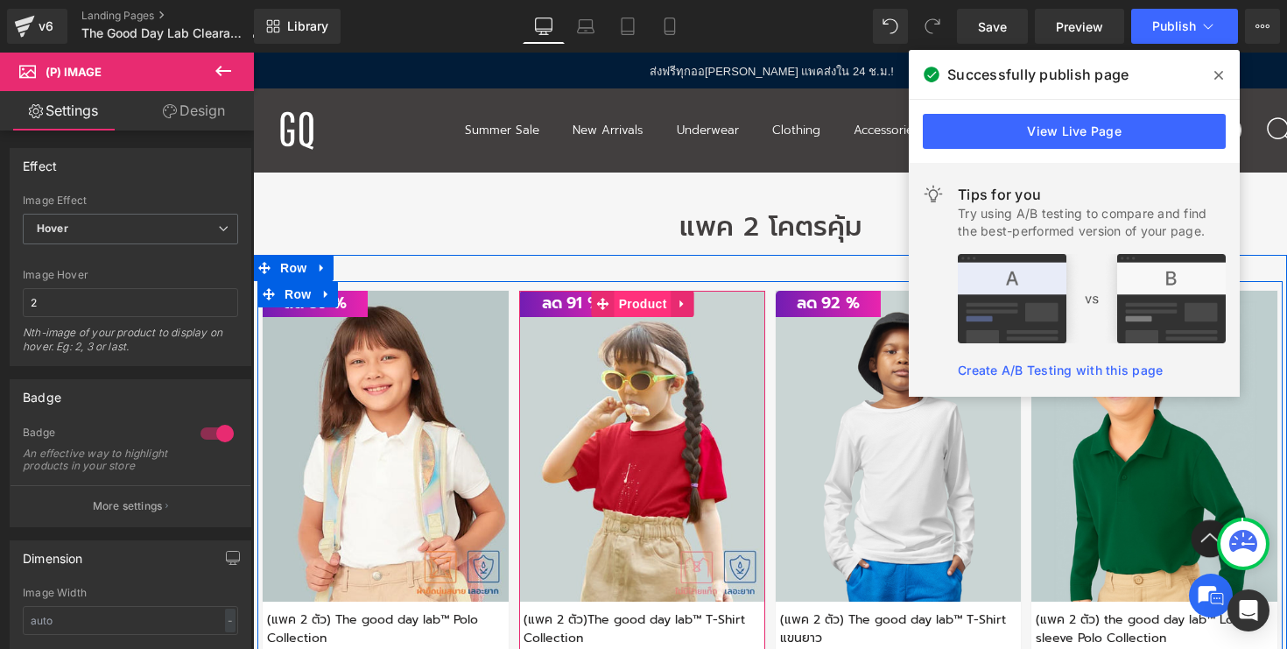
click at [638, 310] on span "Product" at bounding box center [643, 304] width 57 height 26
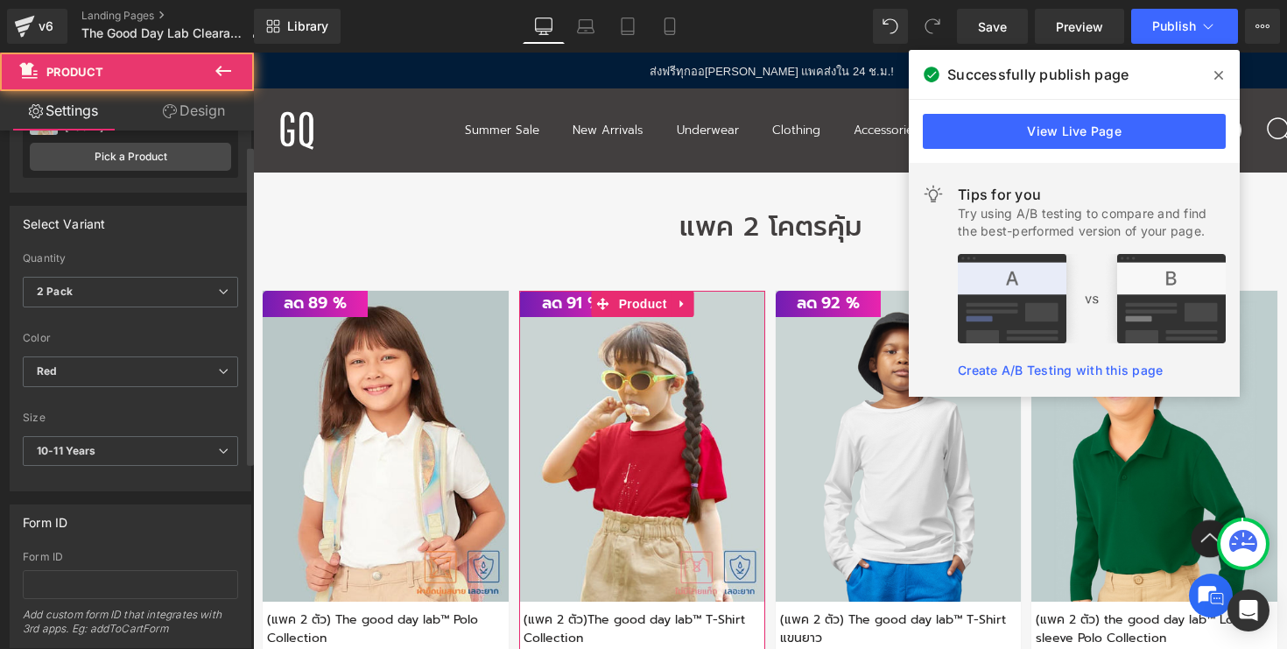
scroll to position [100, 0]
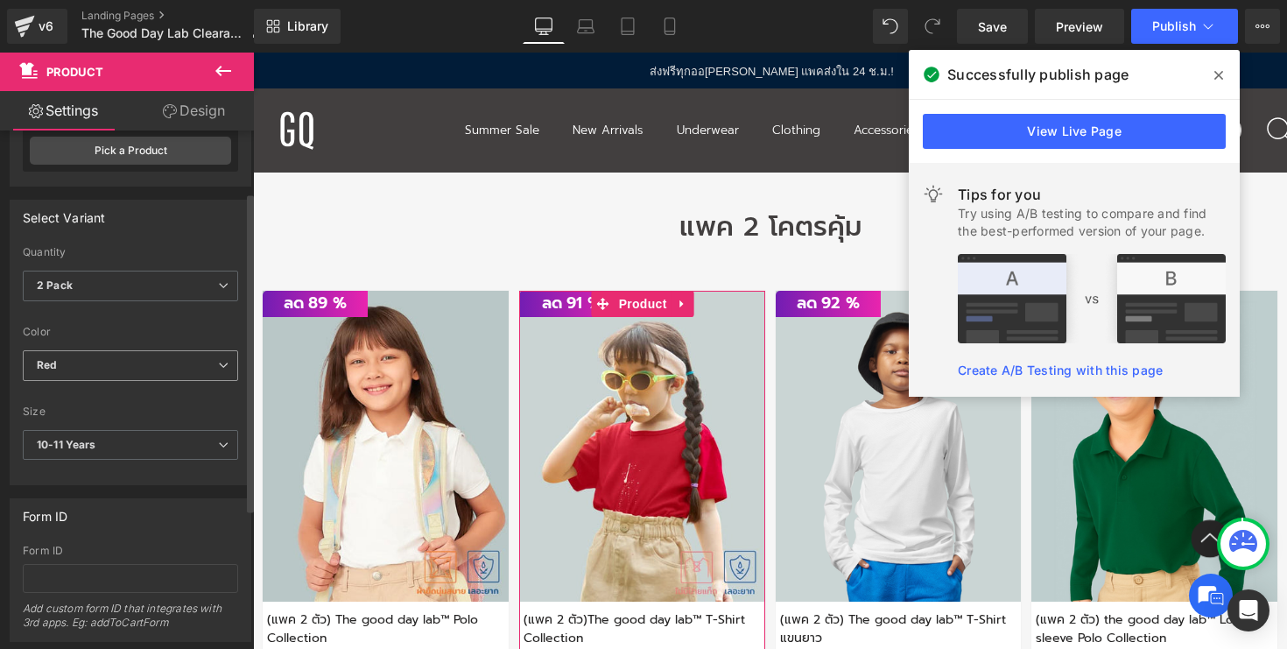
click at [196, 370] on span "Red" at bounding box center [130, 365] width 215 height 31
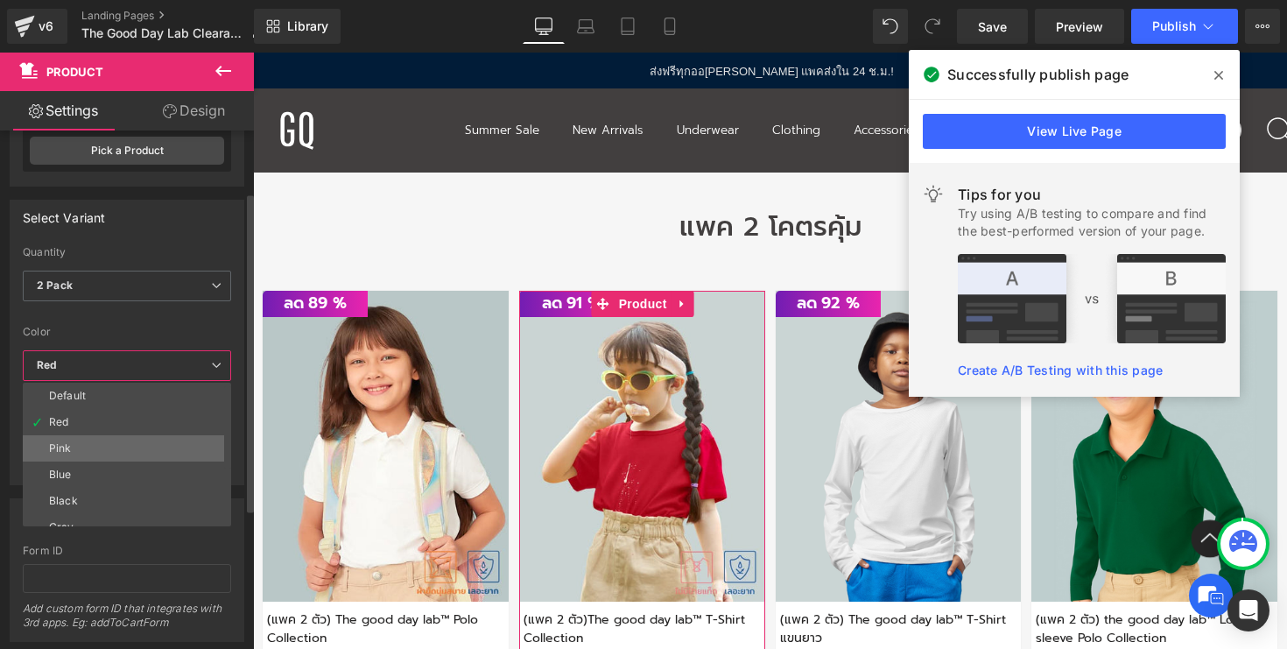
click at [150, 445] on li "Pink" at bounding box center [131, 448] width 216 height 26
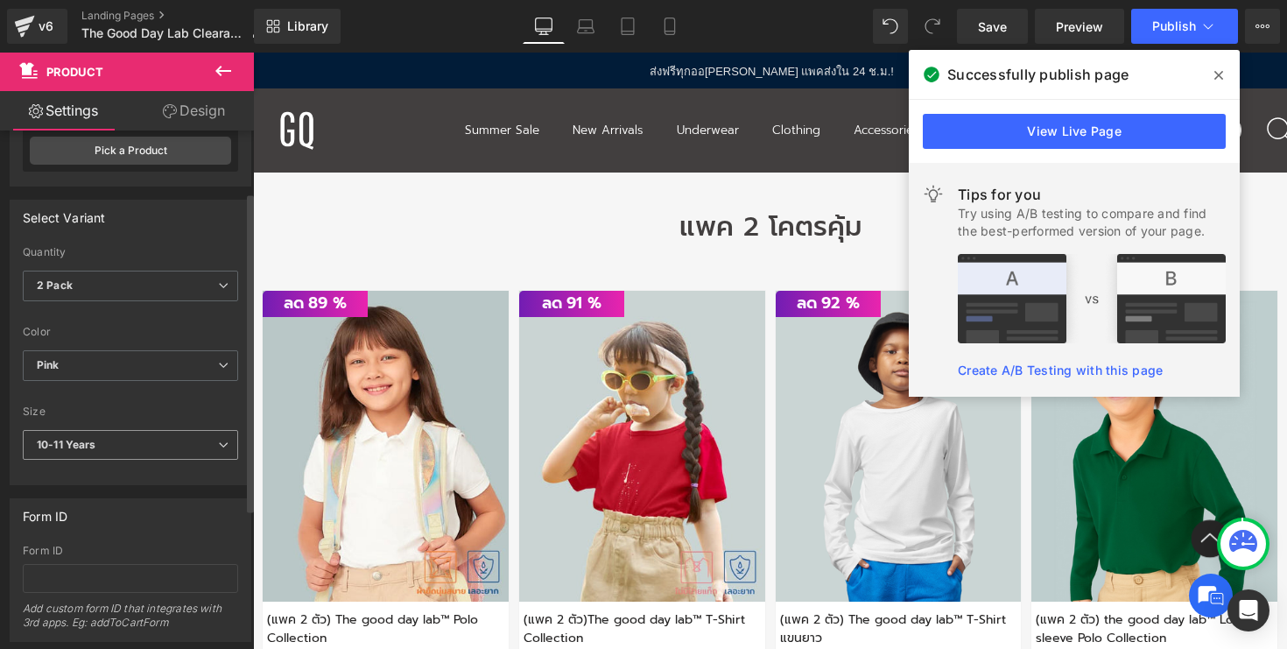
select select "10-11 Years"
click at [139, 443] on span "10-11 Years" at bounding box center [130, 445] width 215 height 31
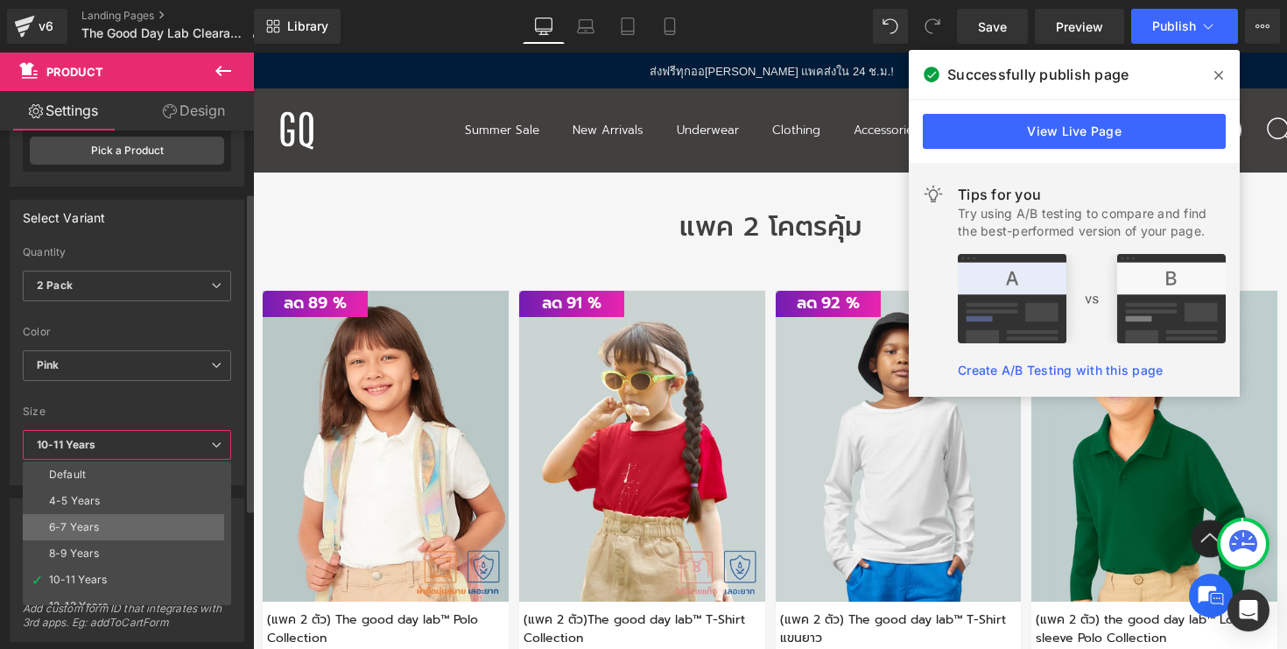
click at [115, 522] on li "6-7 Years" at bounding box center [131, 527] width 216 height 26
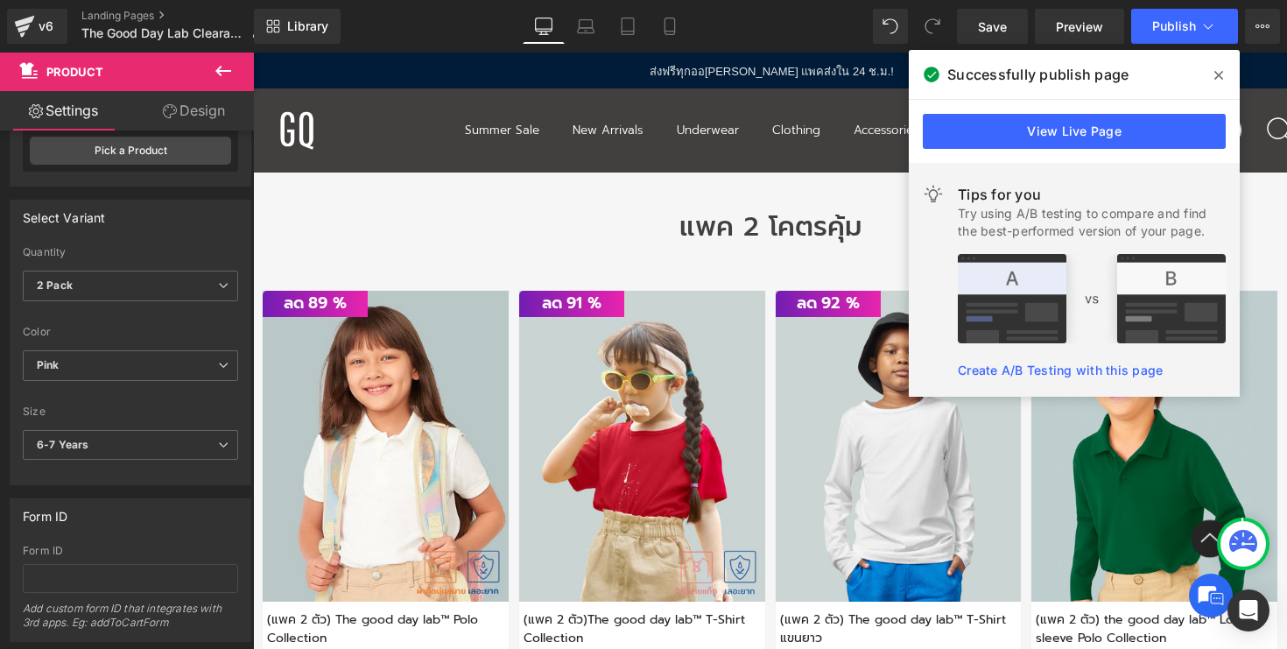
select select "6-7 Years"
click at [1003, 20] on span "Save" at bounding box center [992, 27] width 29 height 18
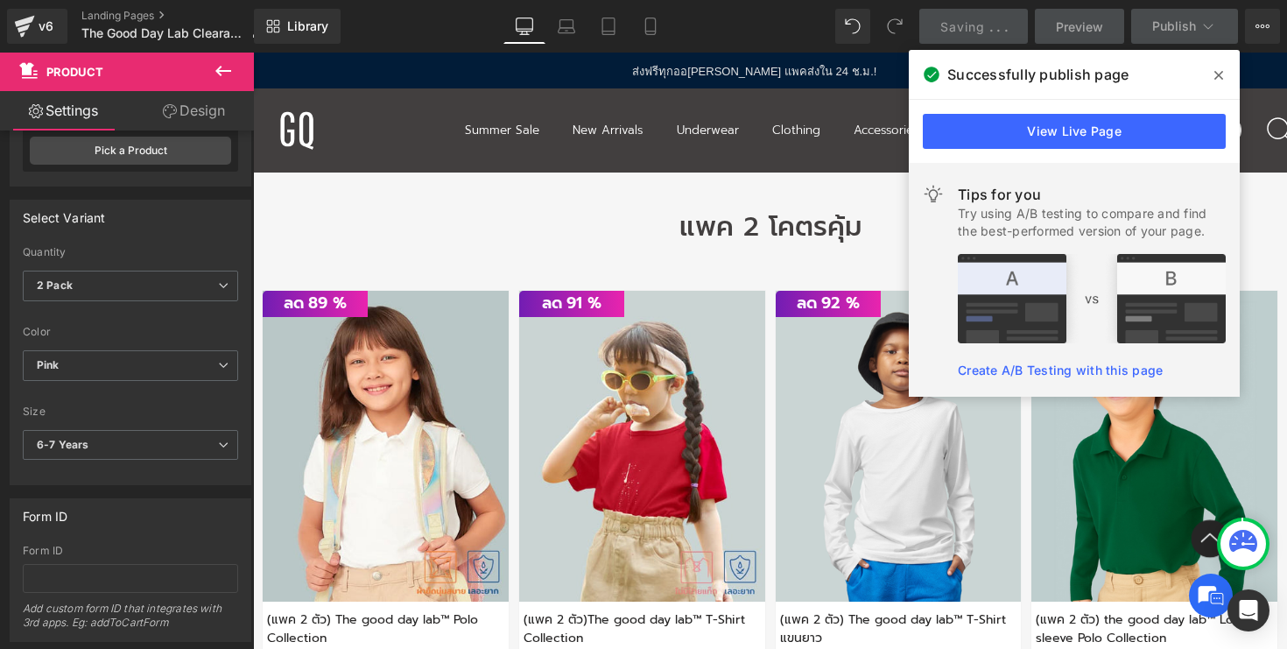
click at [1217, 73] on icon at bounding box center [1218, 75] width 9 height 9
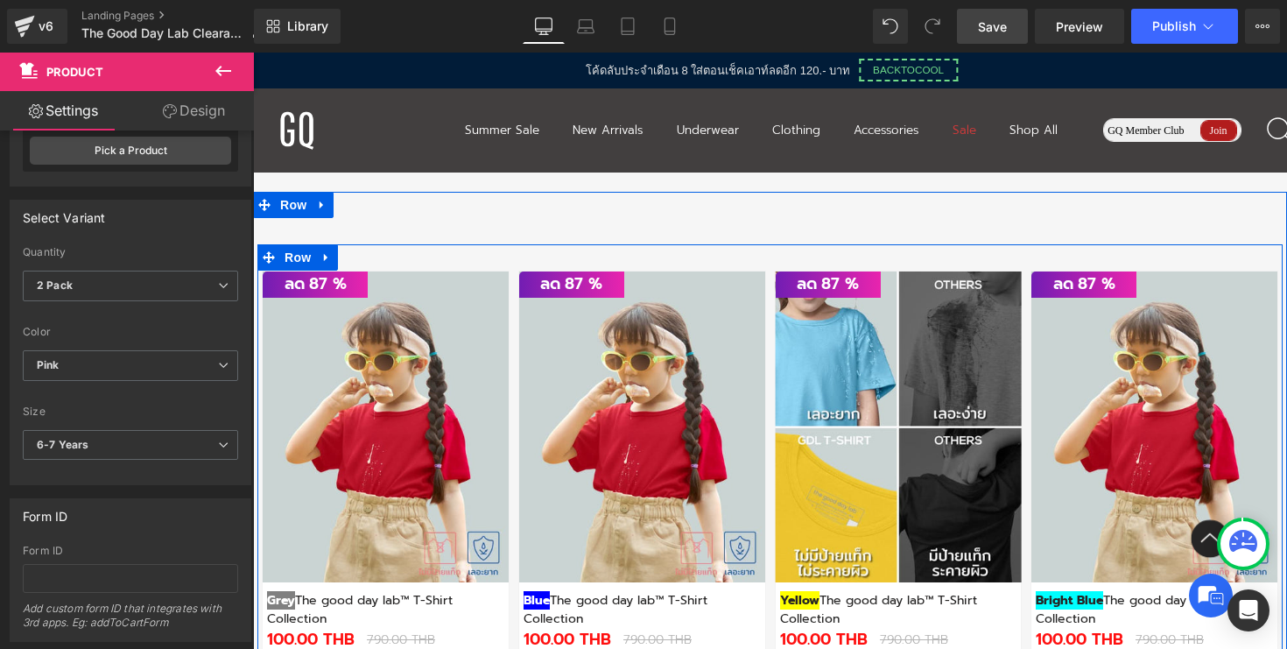
scroll to position [1554, 0]
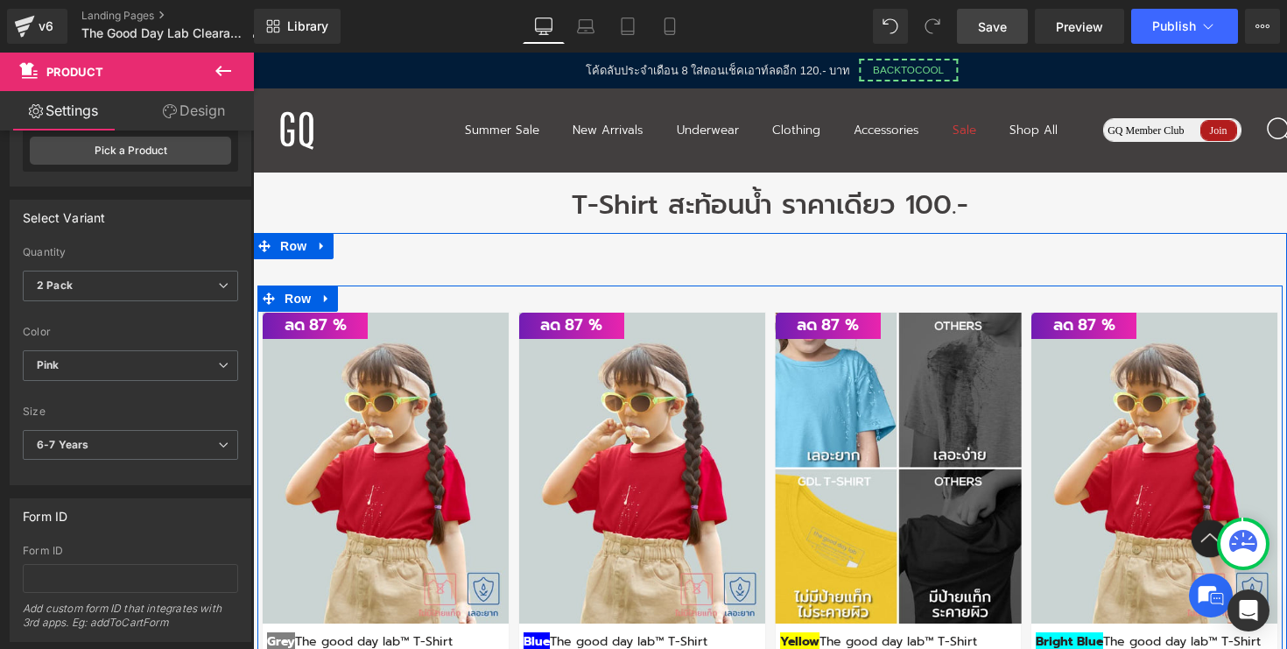
click at [896, 360] on img at bounding box center [899, 469] width 246 height 312
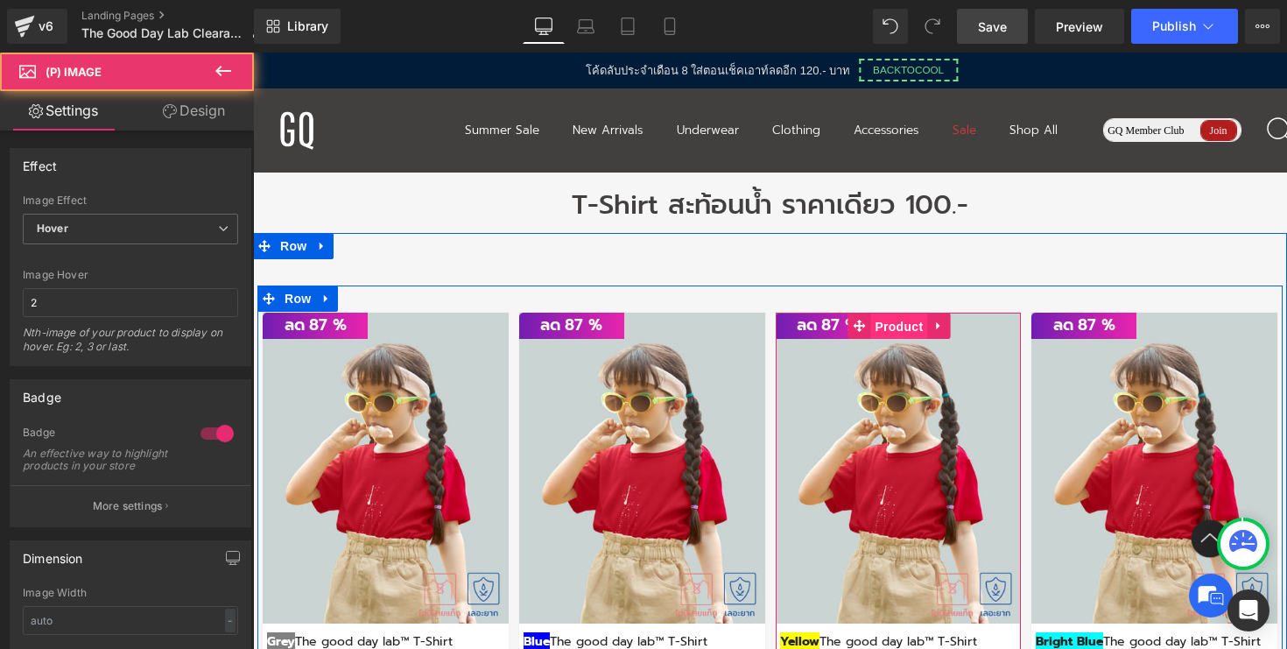
click at [896, 336] on span "Product" at bounding box center [898, 326] width 57 height 26
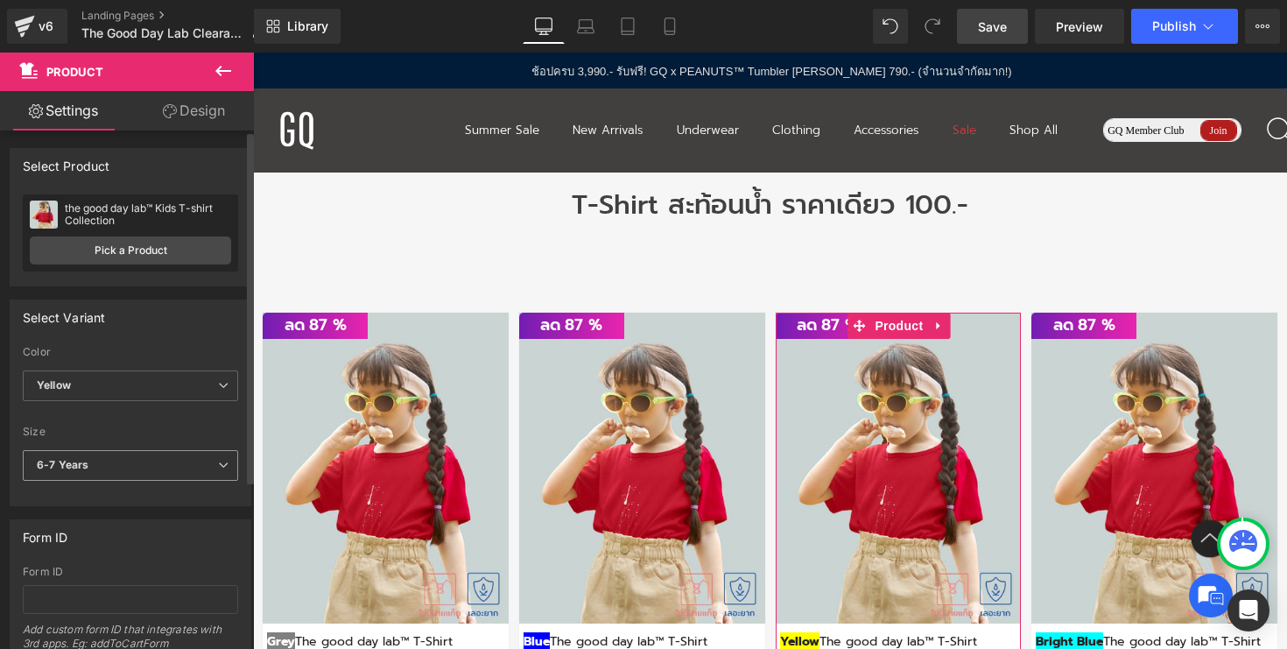
click at [150, 469] on span "6-7 Years" at bounding box center [130, 465] width 215 height 31
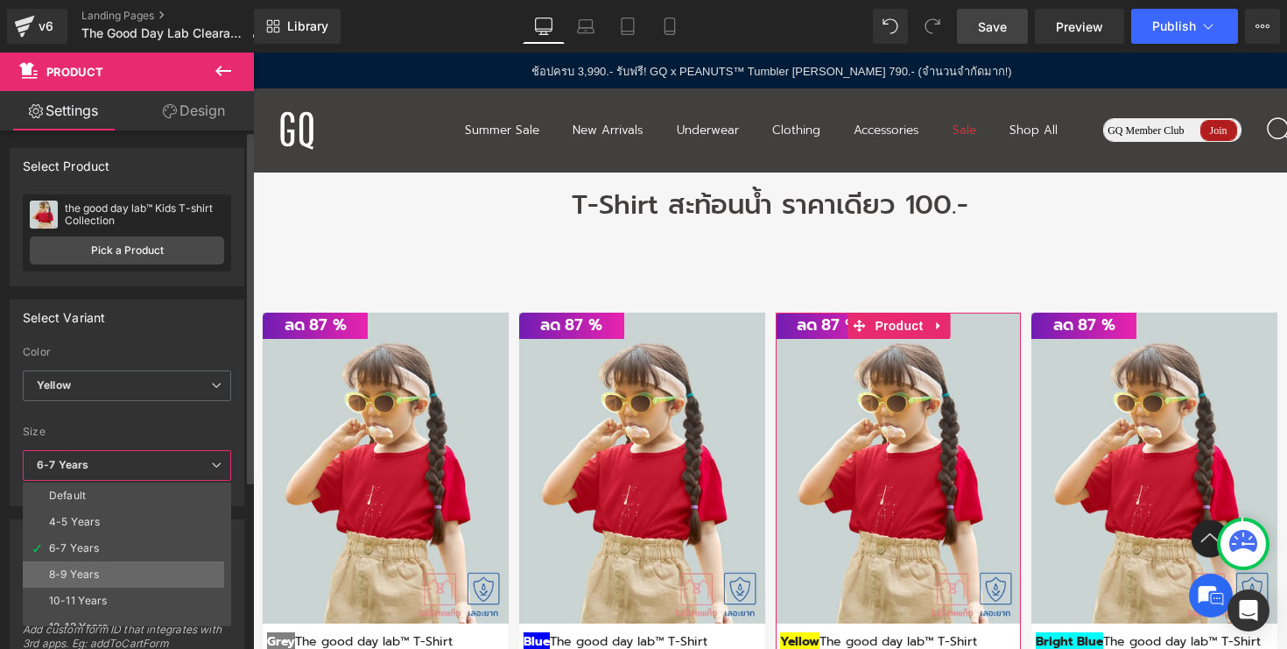
click at [123, 568] on li "8-9 Years" at bounding box center [131, 574] width 216 height 26
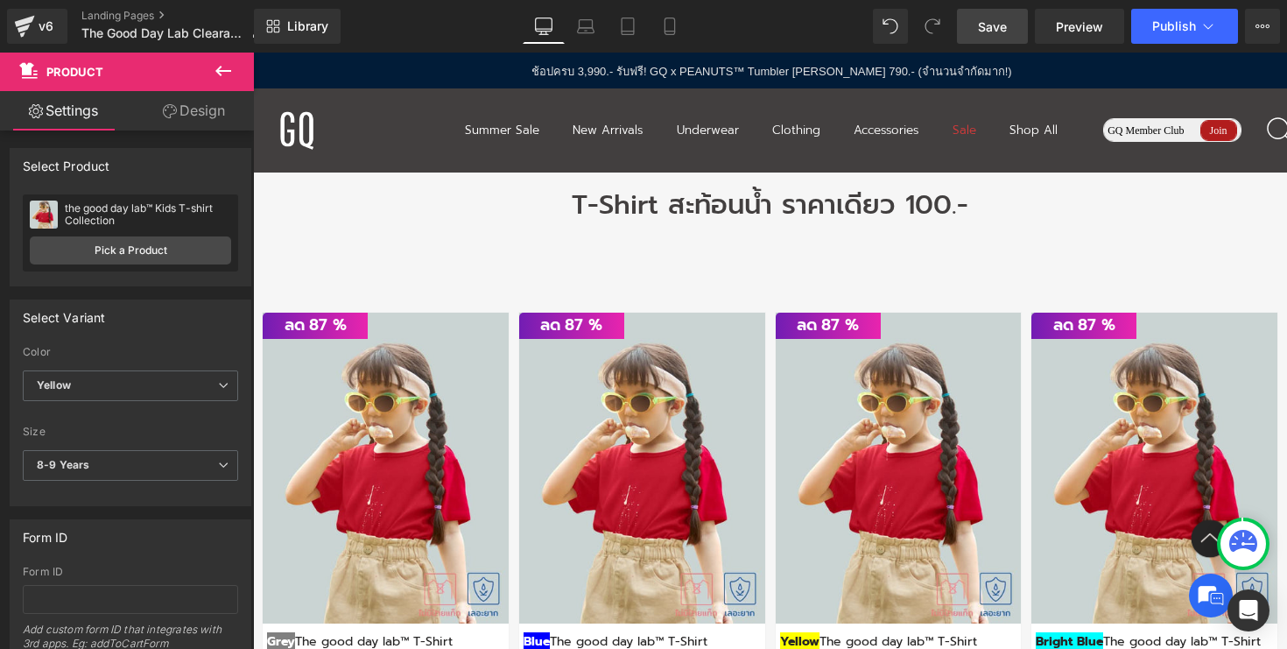
select select "8-9 Years"
drag, startPoint x: 1004, startPoint y: 21, endPoint x: 661, endPoint y: 195, distance: 384.9
click at [1004, 21] on span "Save" at bounding box center [992, 27] width 29 height 18
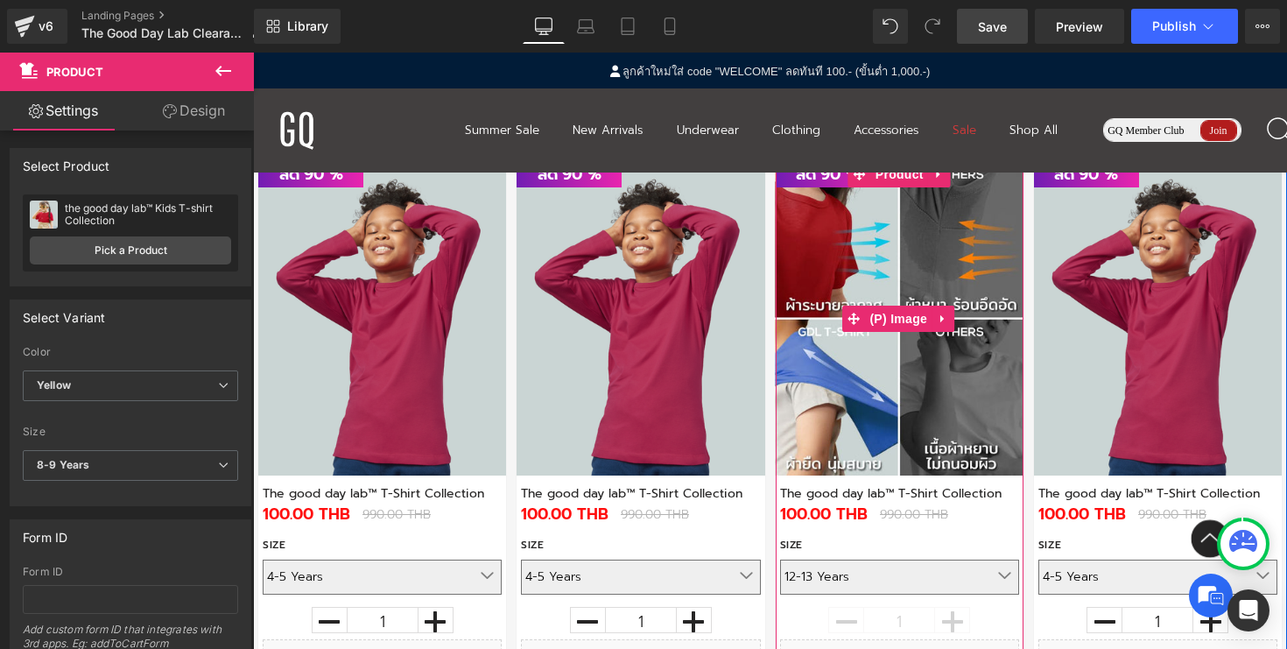
scroll to position [2274, 0]
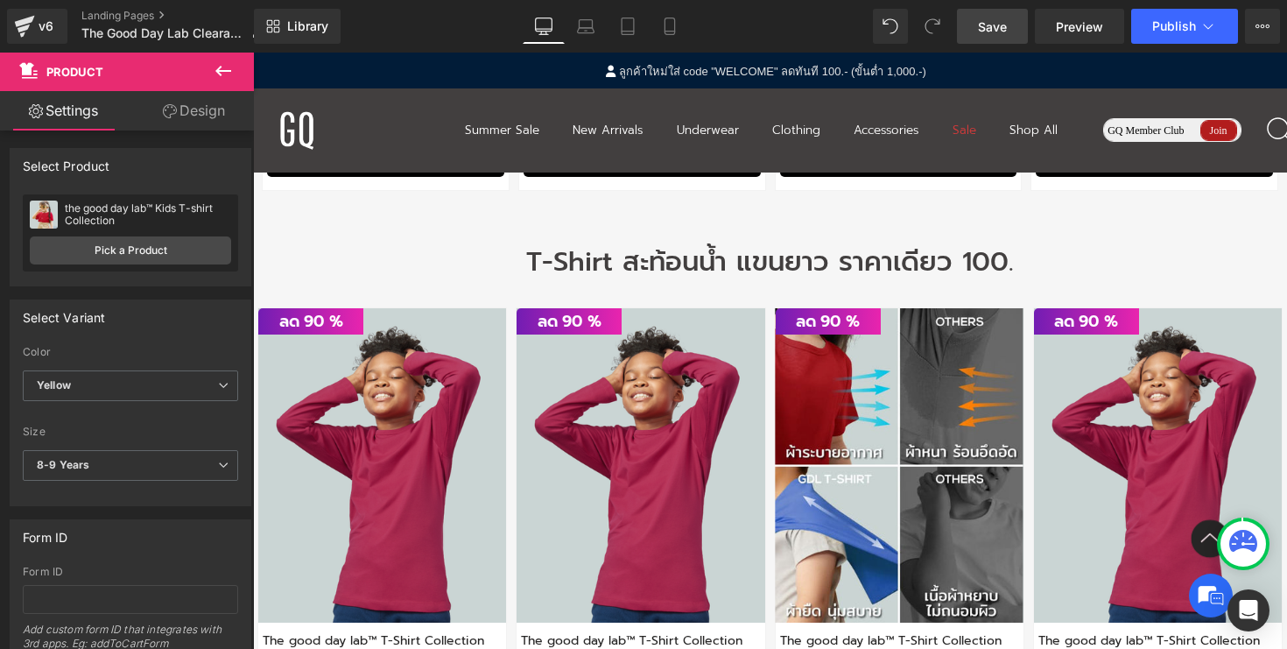
click at [916, 412] on img at bounding box center [900, 465] width 248 height 314
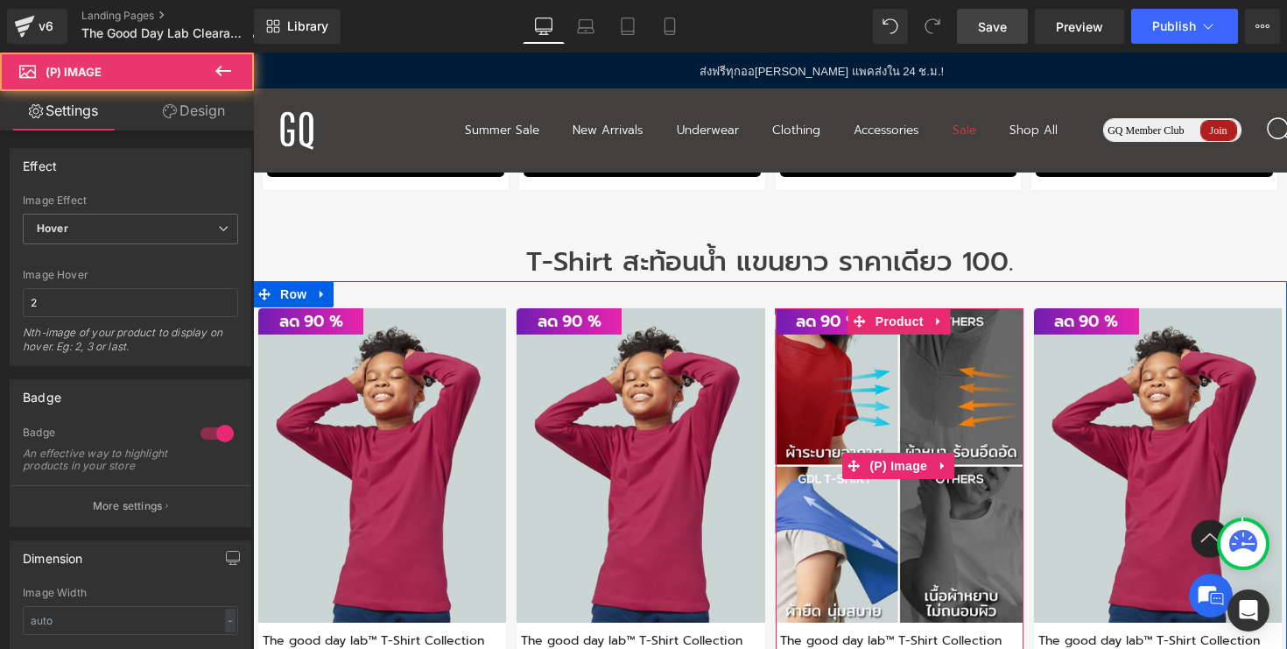
click at [916, 412] on img at bounding box center [900, 465] width 248 height 314
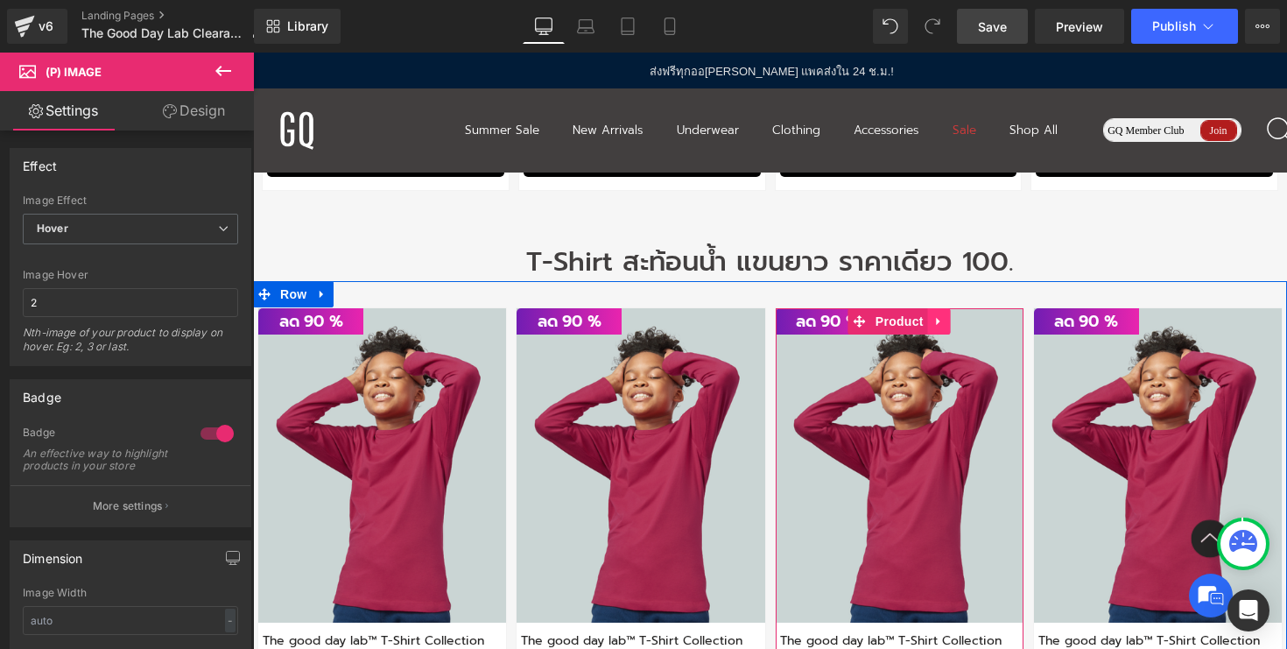
click at [937, 326] on icon at bounding box center [939, 321] width 12 height 13
click at [947, 323] on icon at bounding box center [951, 321] width 12 height 12
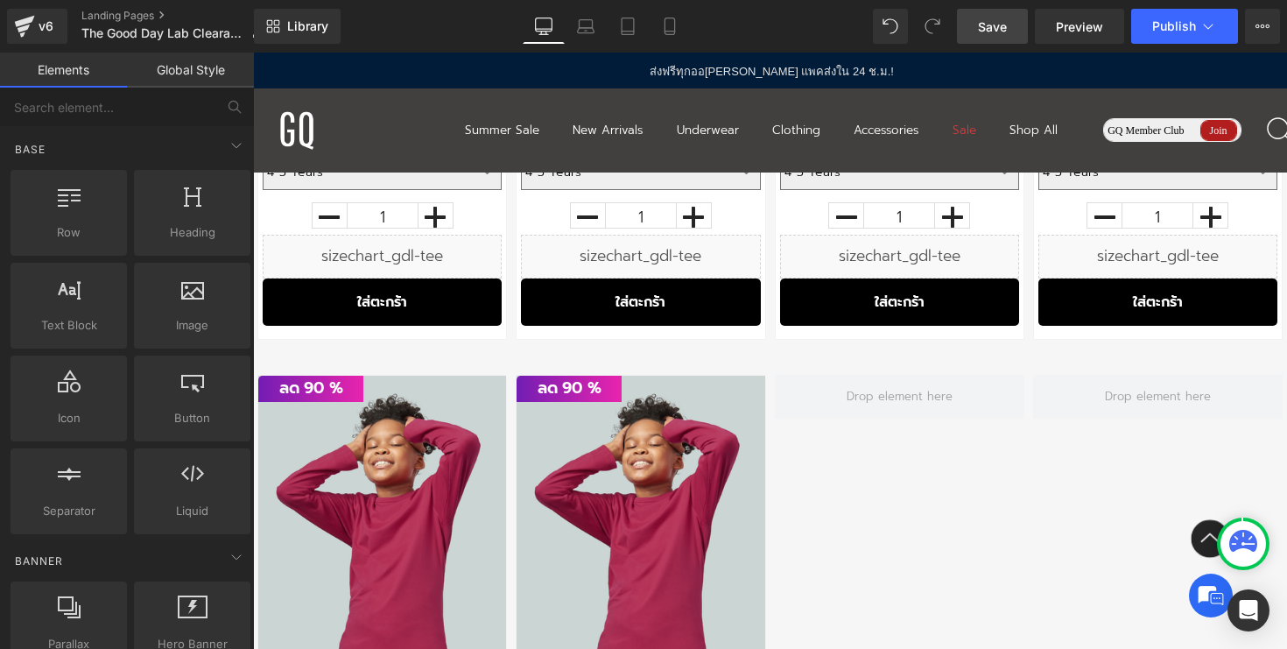
scroll to position [3486, 0]
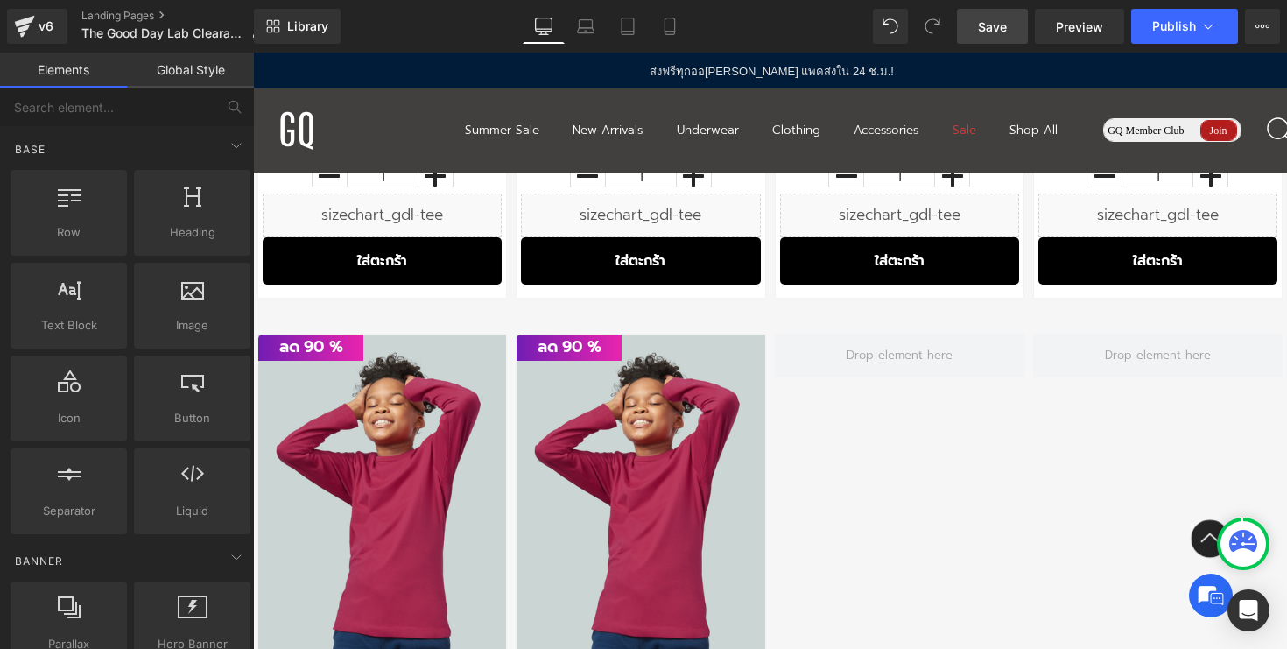
click at [766, 458] on div "ลด 90" at bounding box center [770, 616] width 1034 height 619
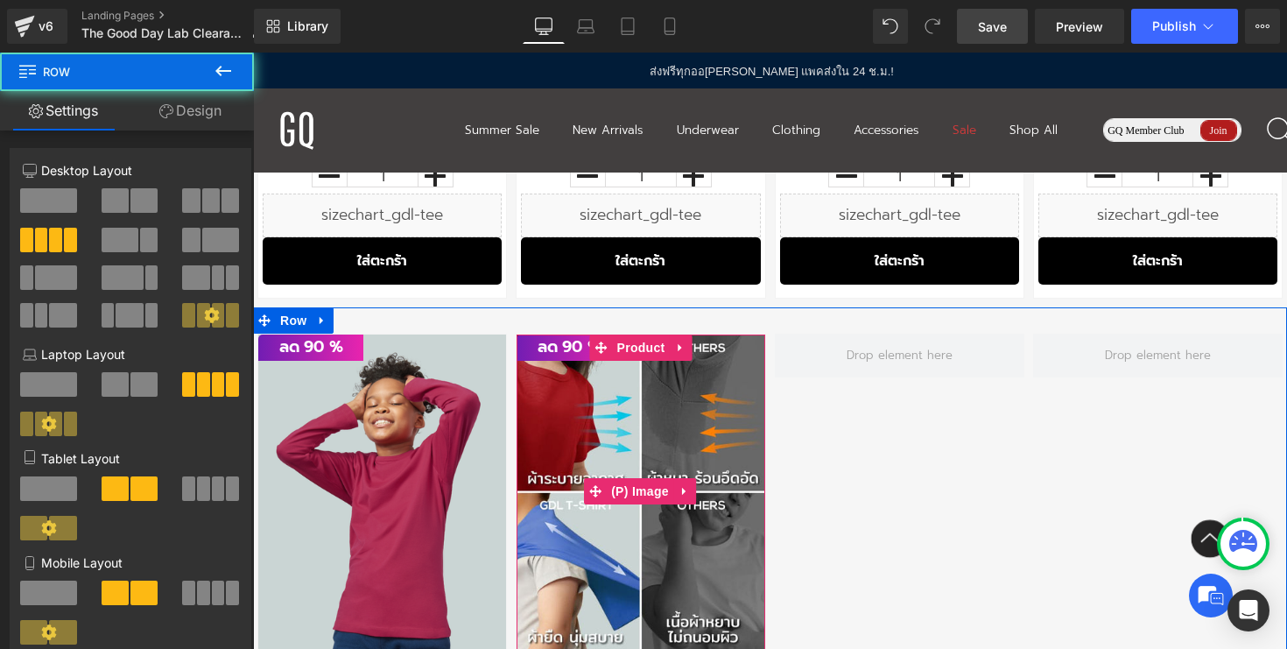
click at [709, 461] on img at bounding box center [641, 491] width 248 height 314
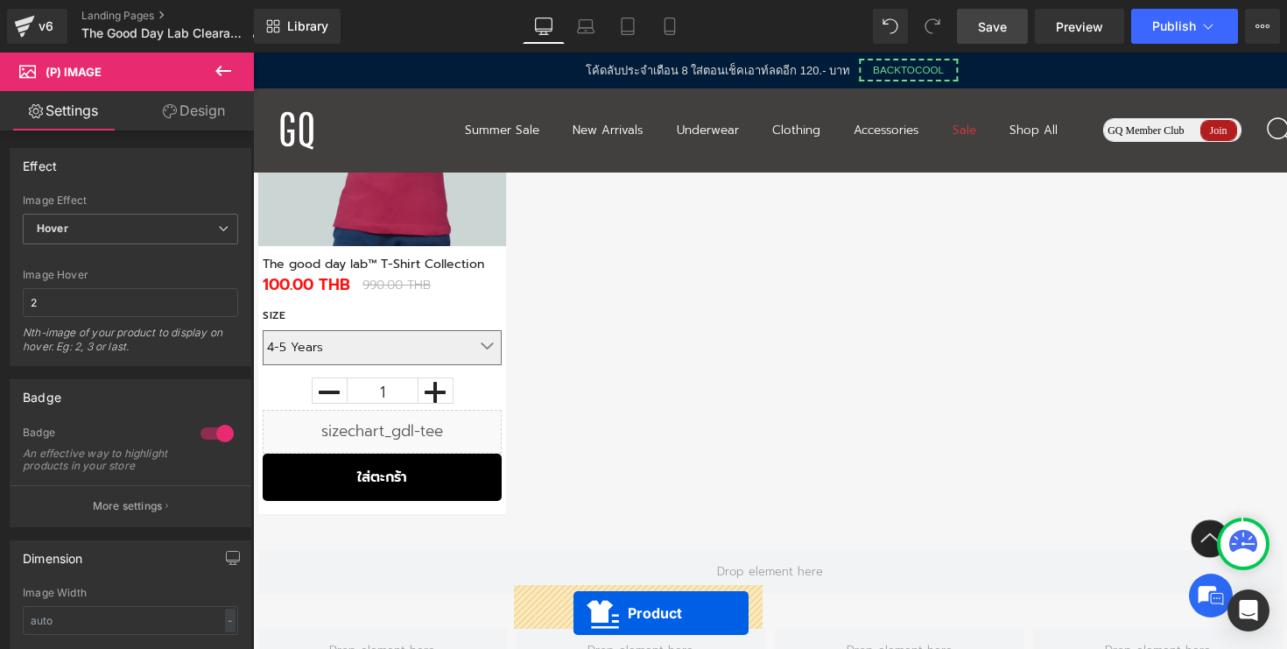
scroll to position [3941, 0]
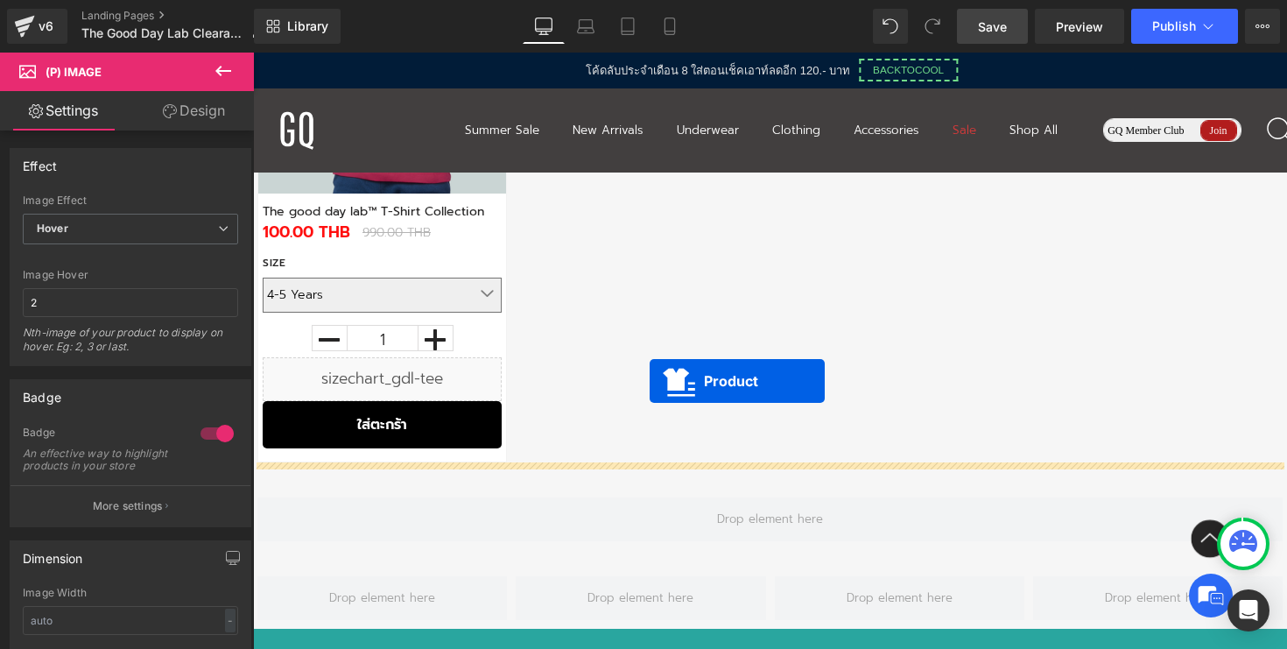
drag, startPoint x: 600, startPoint y: 346, endPoint x: 648, endPoint y: 381, distance: 59.5
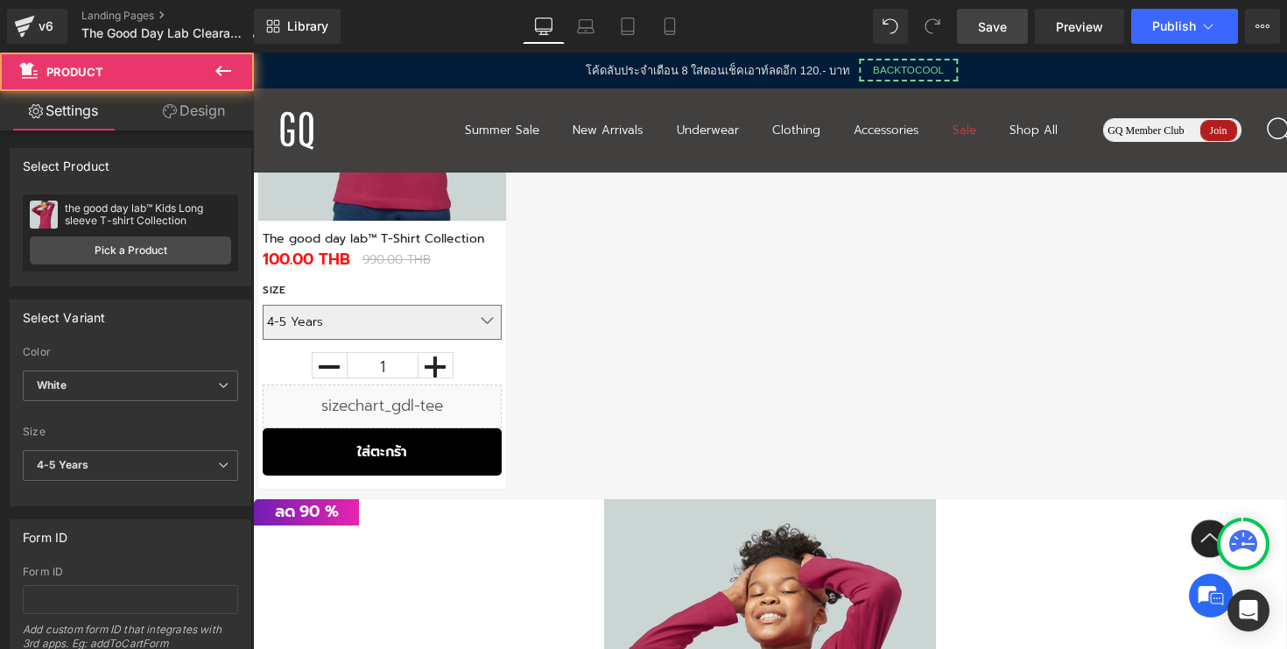
scroll to position [3886, 0]
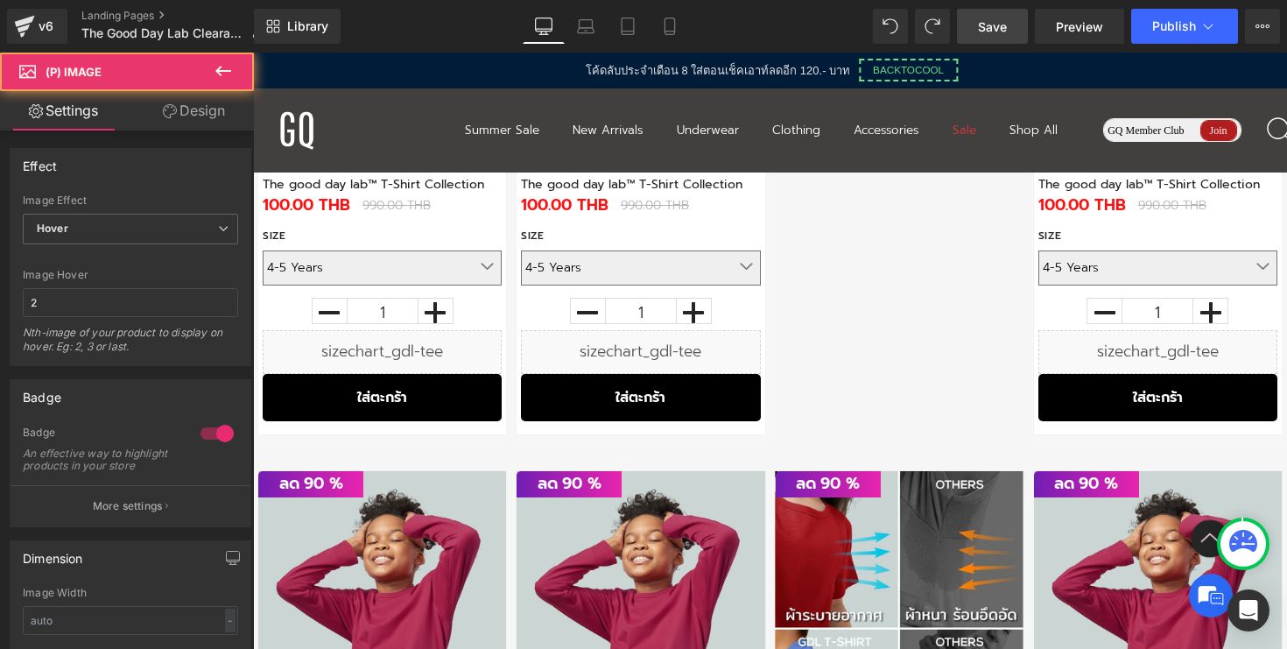
click at [844, 500] on img at bounding box center [900, 628] width 248 height 314
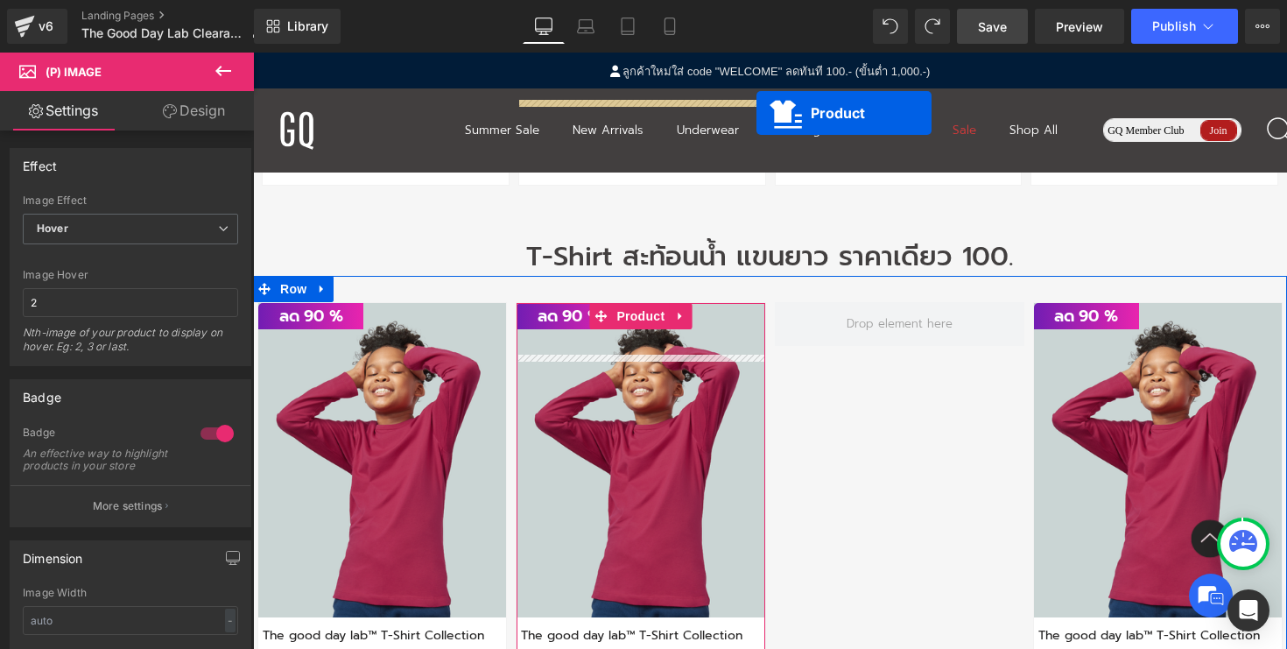
scroll to position [2209, 0]
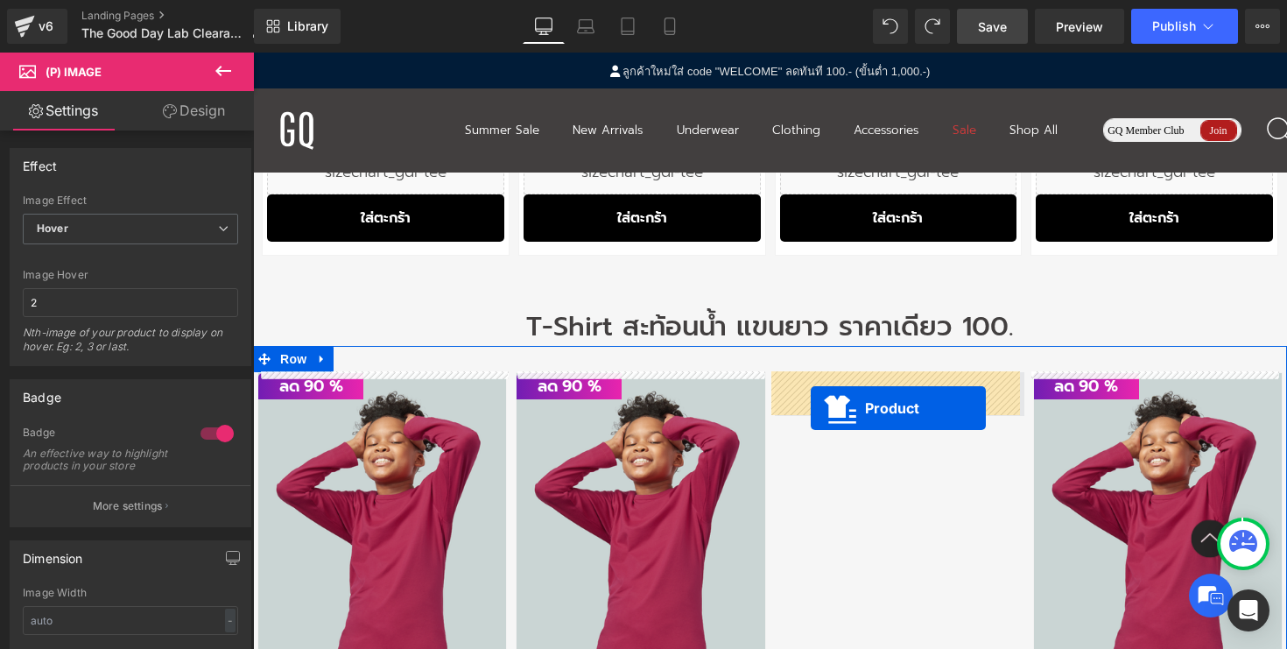
drag, startPoint x: 857, startPoint y: 597, endPoint x: 811, endPoint y: 407, distance: 195.6
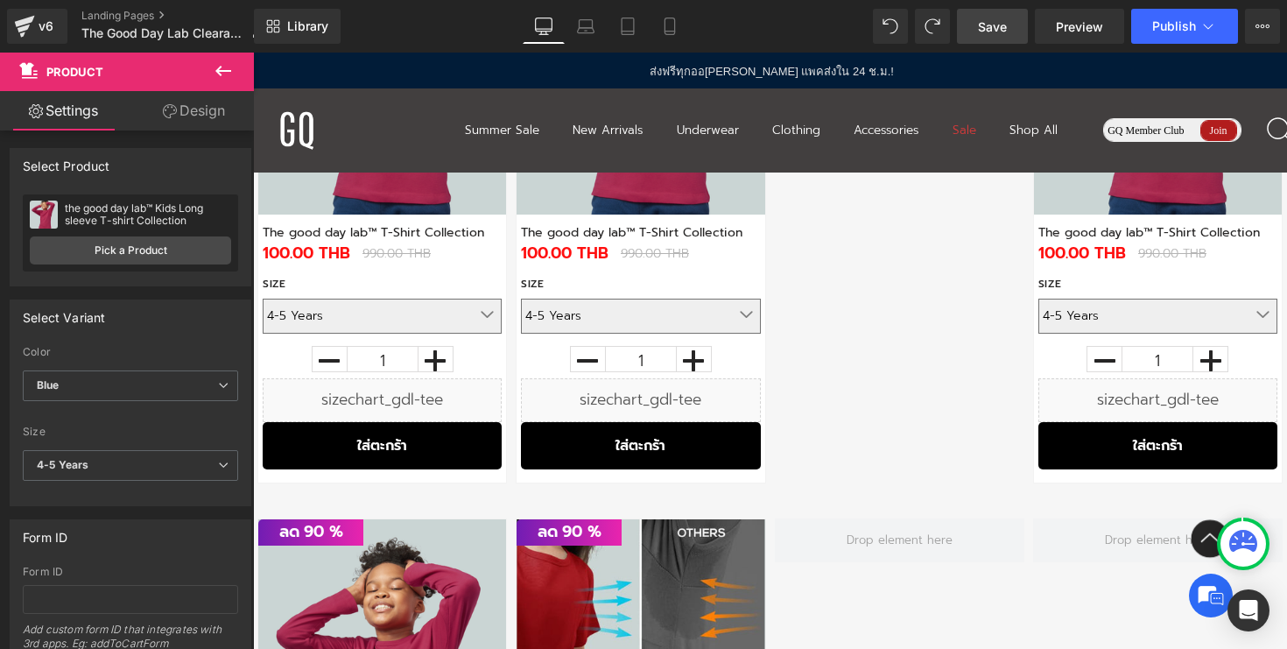
scroll to position [3310, 0]
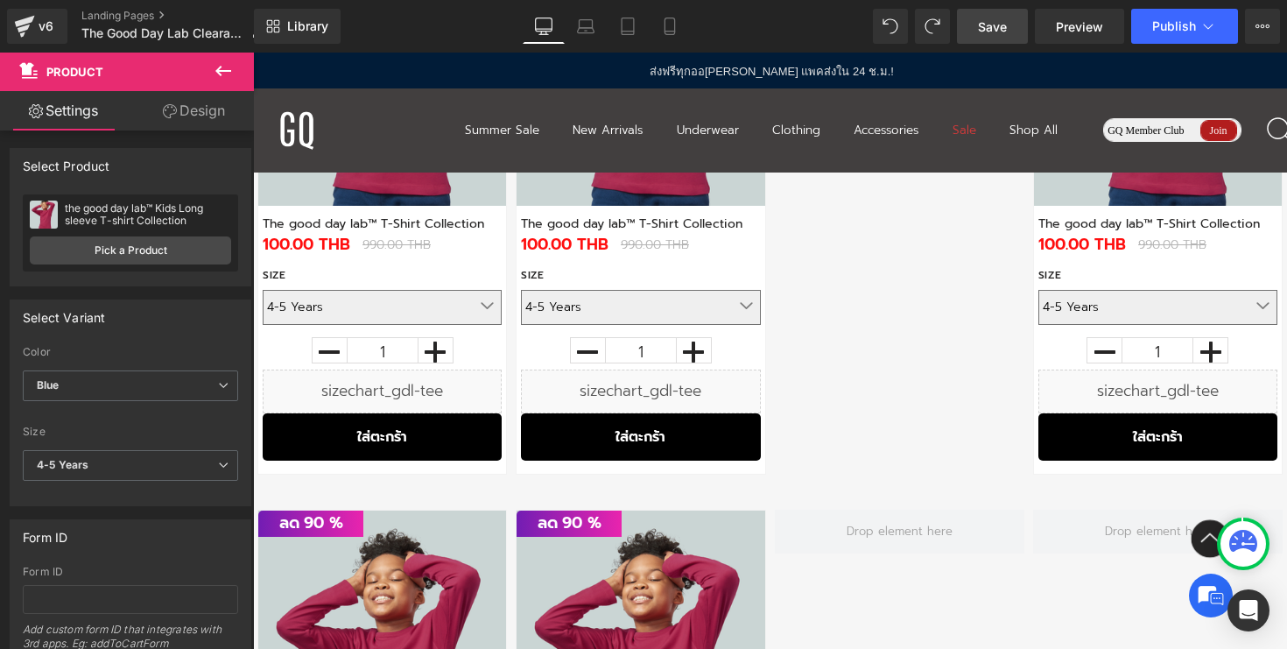
click at [644, 578] on div "Rendering Content" at bounding box center [644, 579] width 108 height 19
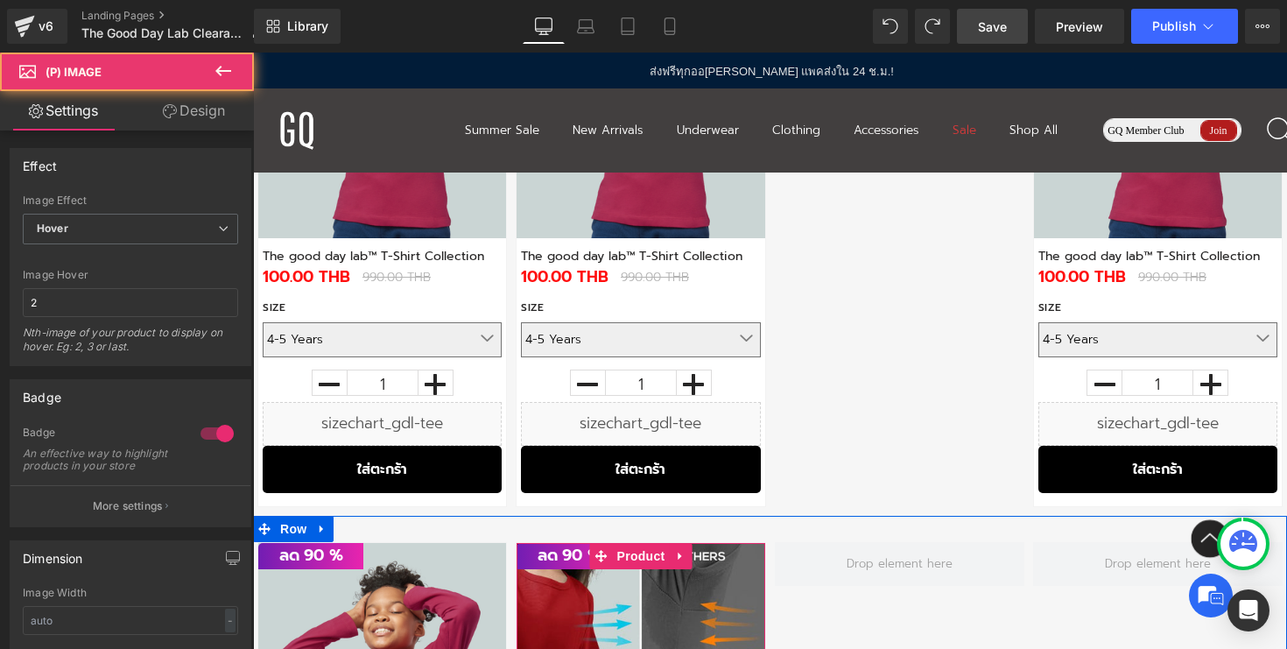
scroll to position [3252, 0]
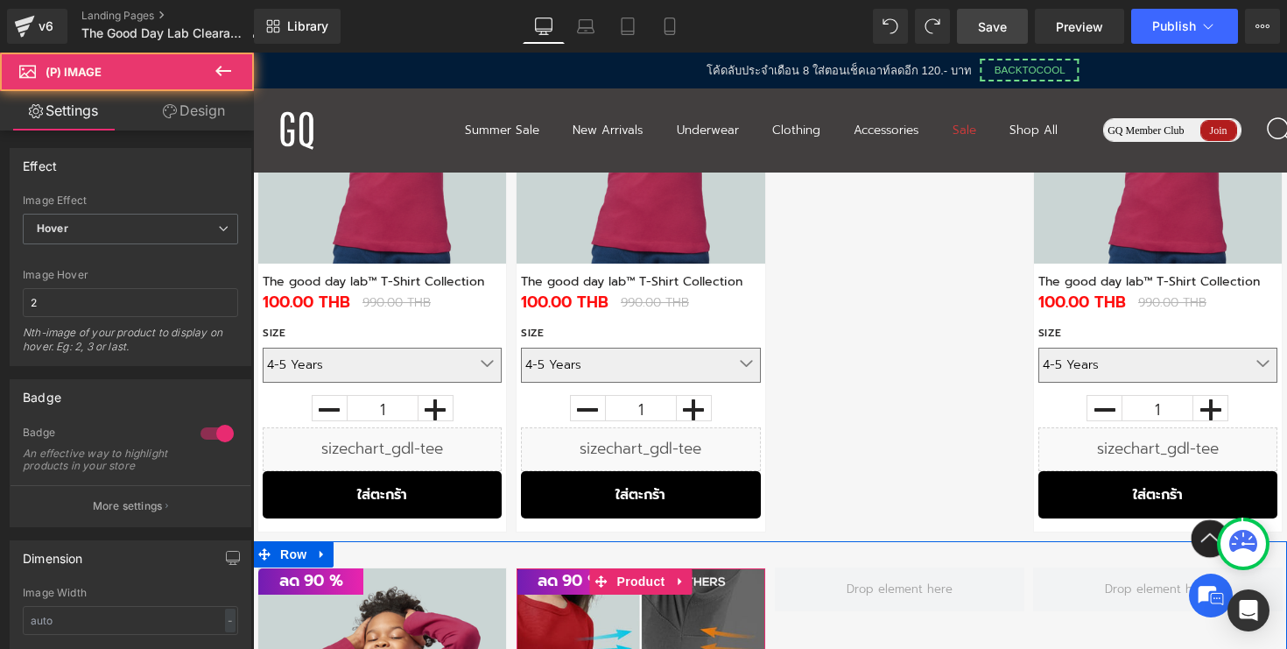
drag, startPoint x: 381, startPoint y: 553, endPoint x: 635, endPoint y: 571, distance: 254.6
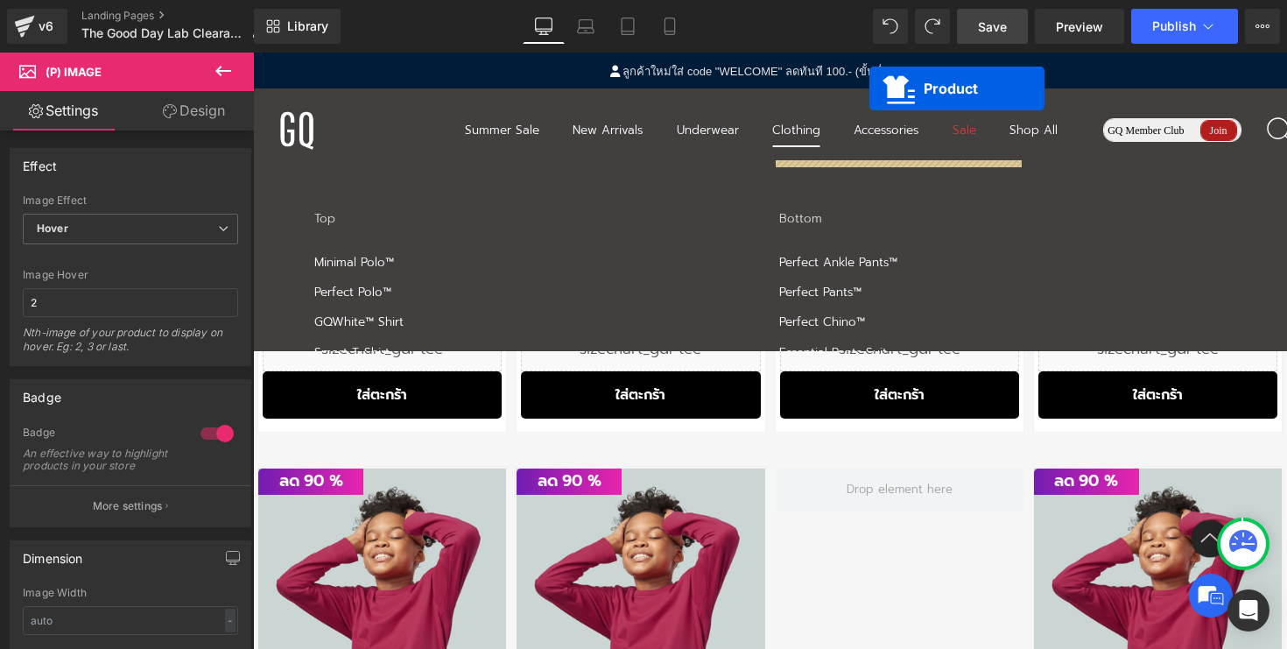
scroll to position [2698, 0]
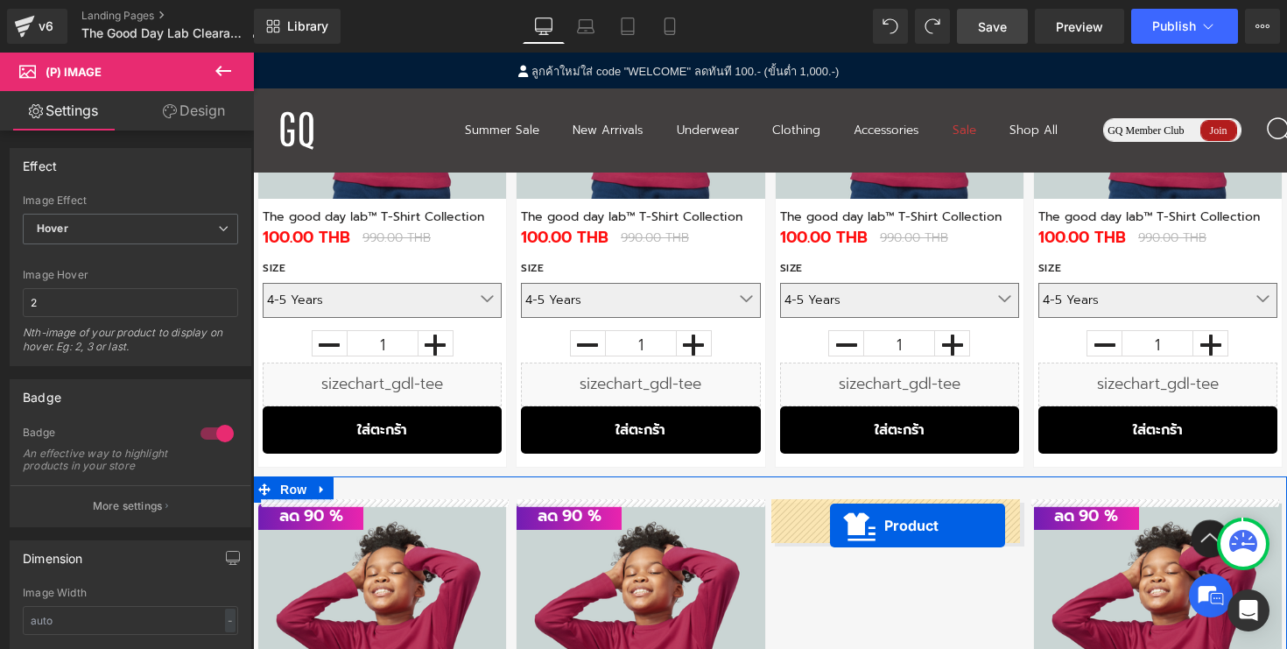
drag, startPoint x: 599, startPoint y: 394, endPoint x: 830, endPoint y: 524, distance: 265.4
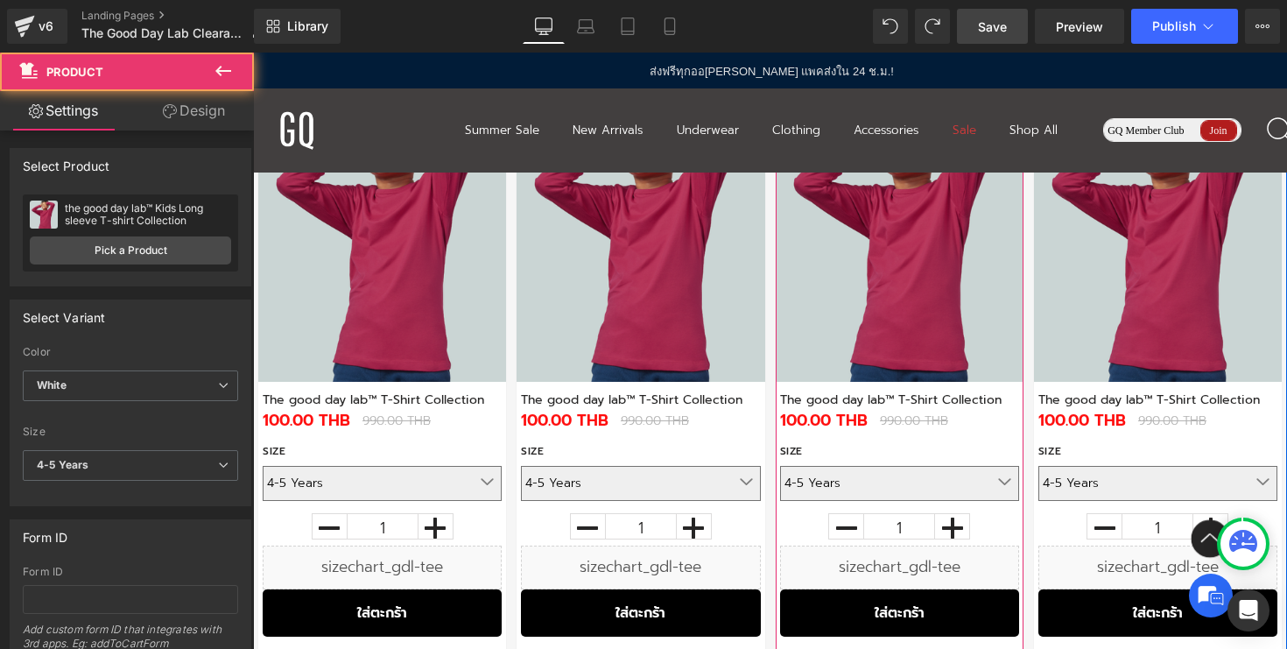
scroll to position [3248, 0]
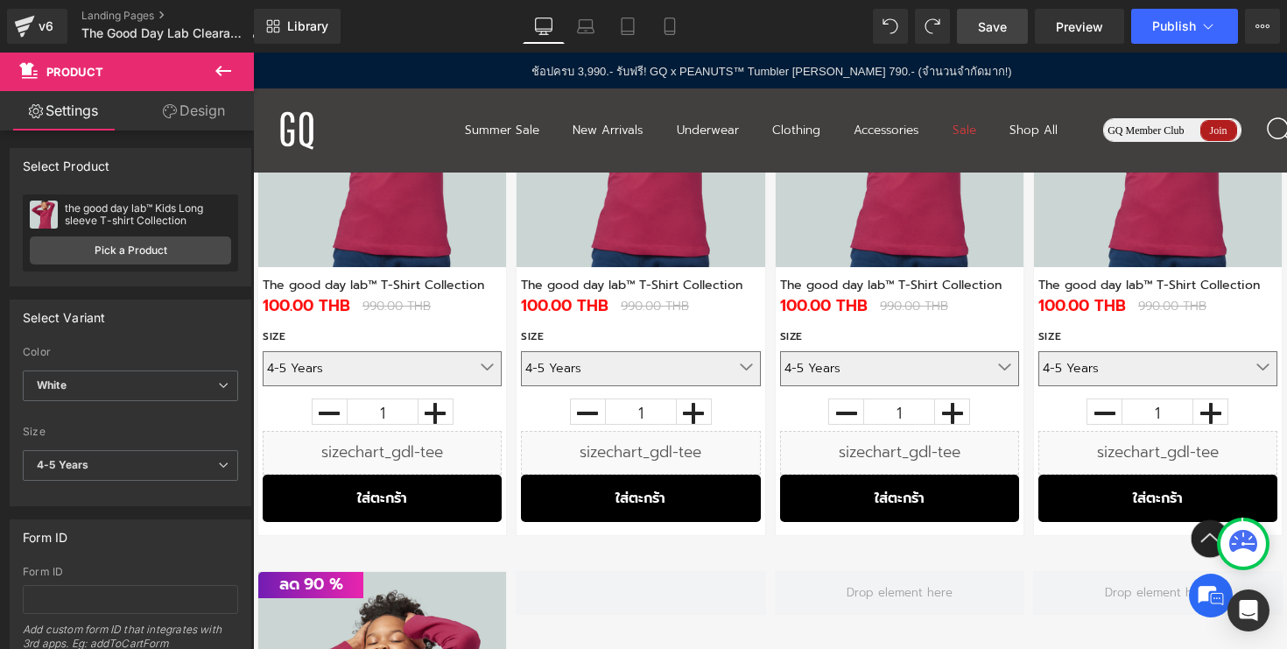
drag, startPoint x: 992, startPoint y: 19, endPoint x: 860, endPoint y: 3, distance: 133.3
click at [992, 19] on span "Save" at bounding box center [992, 27] width 29 height 18
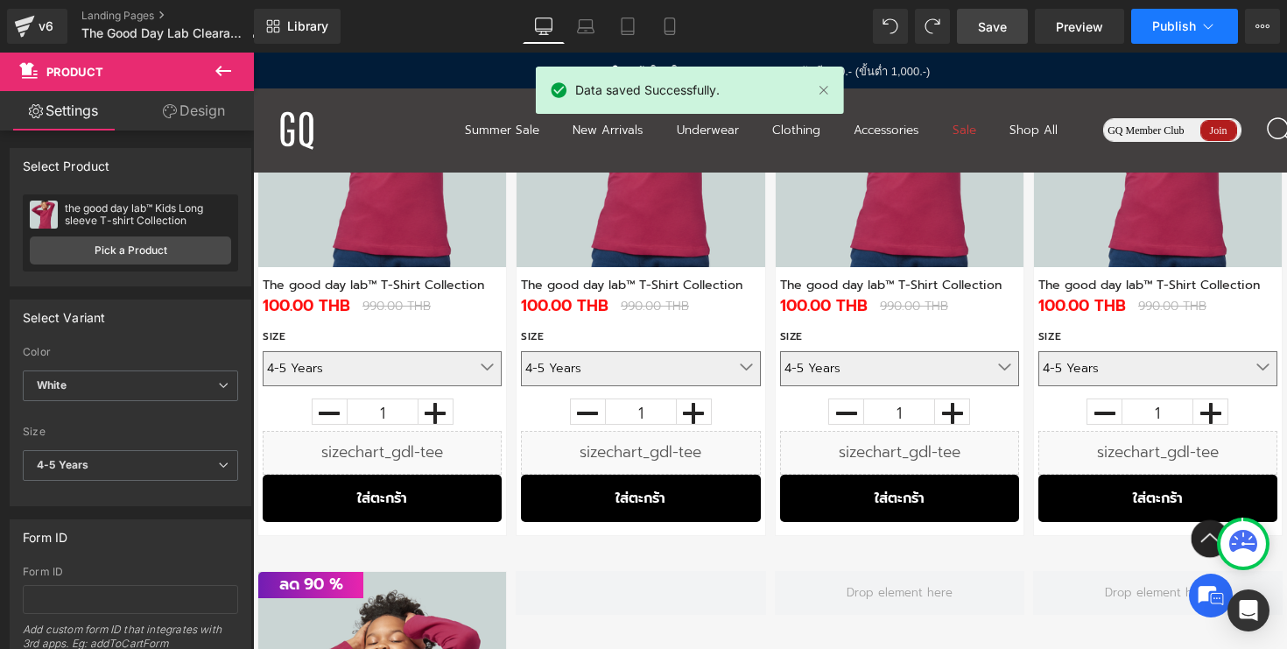
click at [1173, 22] on span "Publish" at bounding box center [1174, 26] width 44 height 14
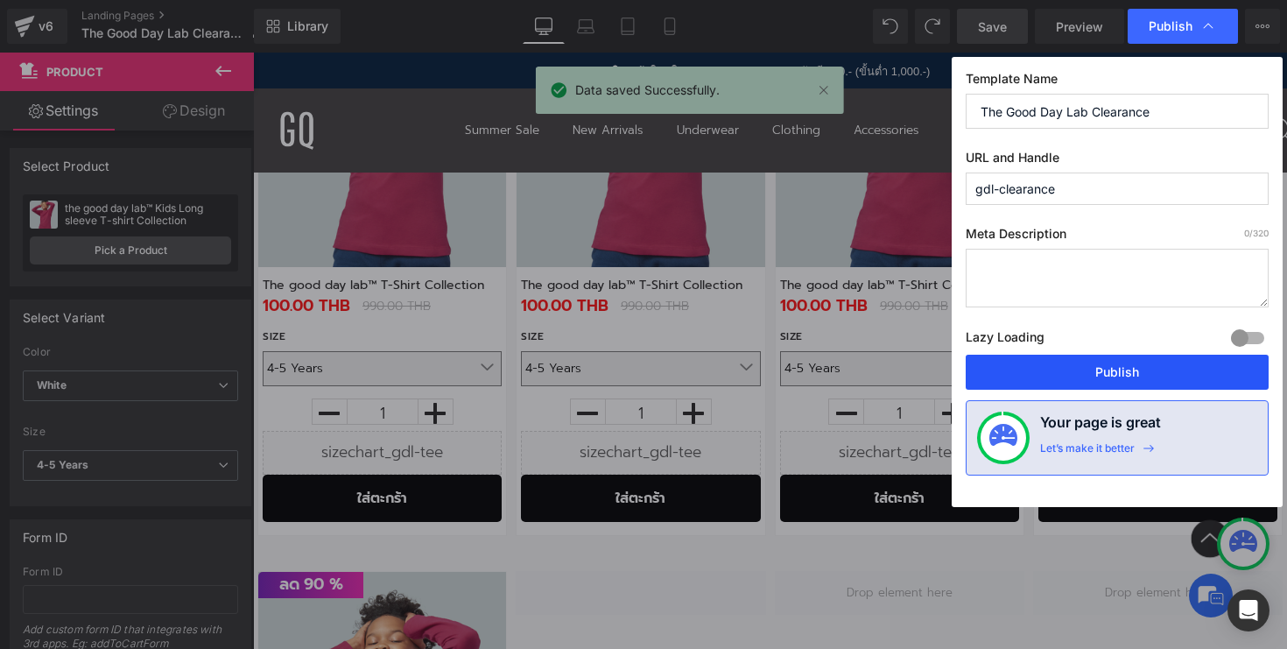
click at [1049, 371] on button "Publish" at bounding box center [1117, 372] width 303 height 35
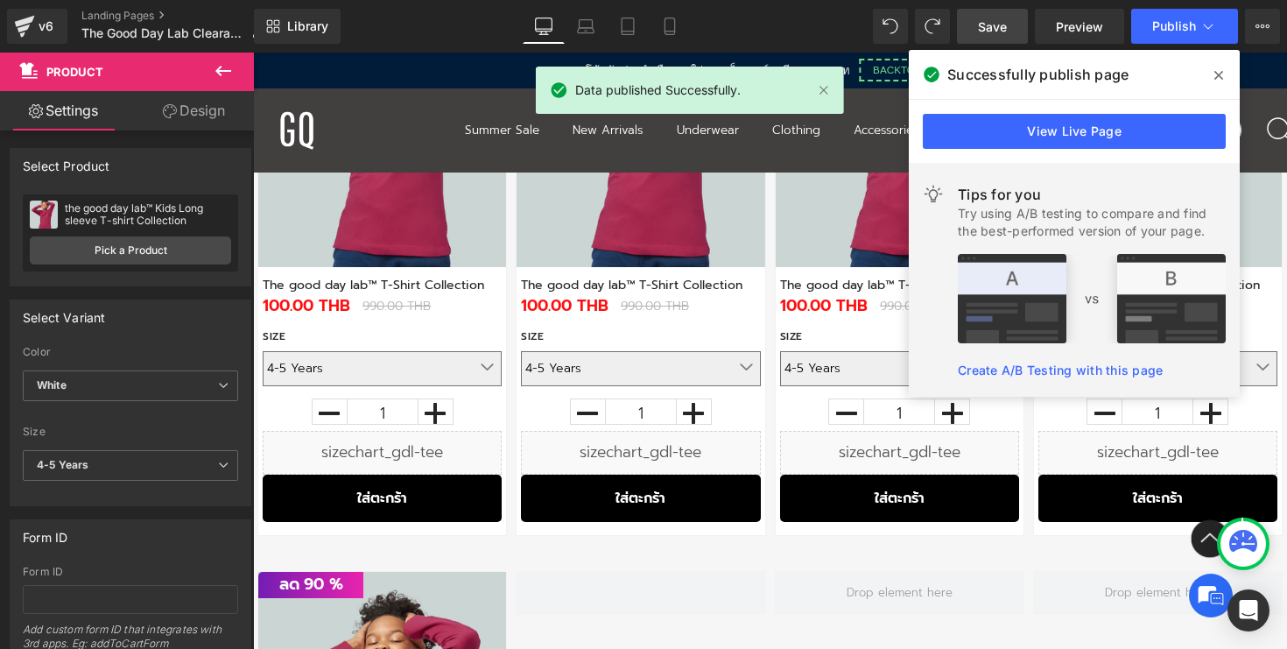
drag, startPoint x: 1220, startPoint y: 72, endPoint x: 966, endPoint y: 19, distance: 259.3
click at [1220, 72] on icon at bounding box center [1218, 75] width 9 height 14
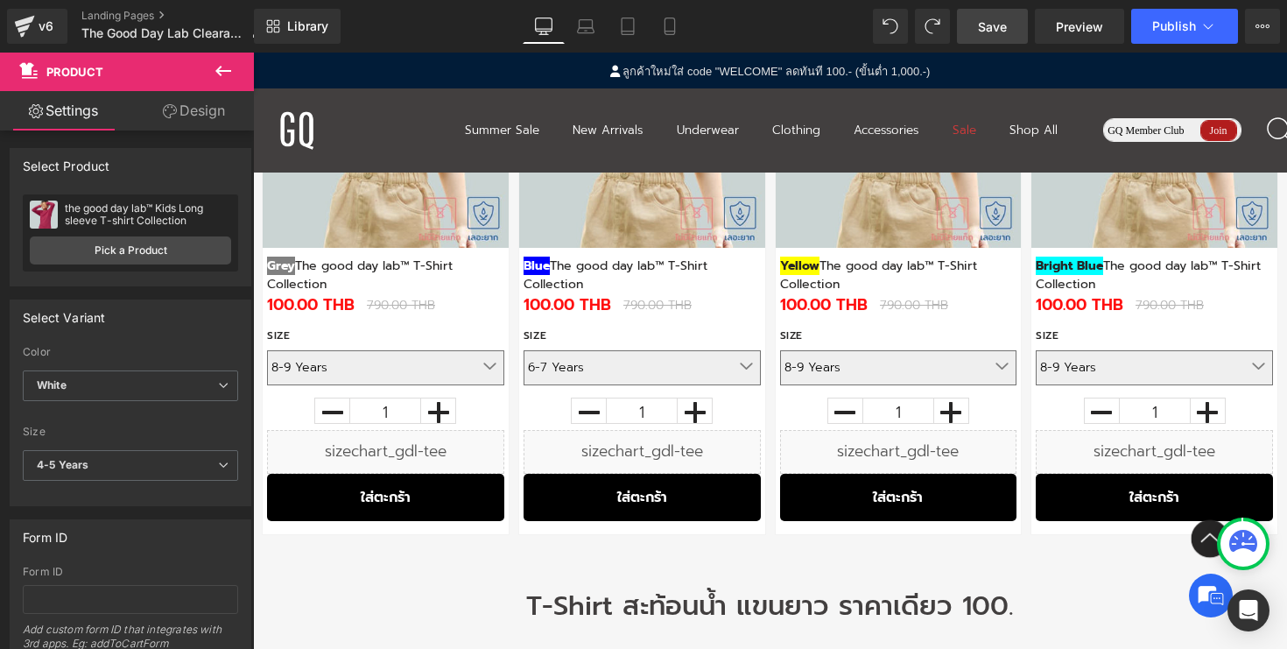
scroll to position [1869, 0]
